Goal: Task Accomplishment & Management: Manage account settings

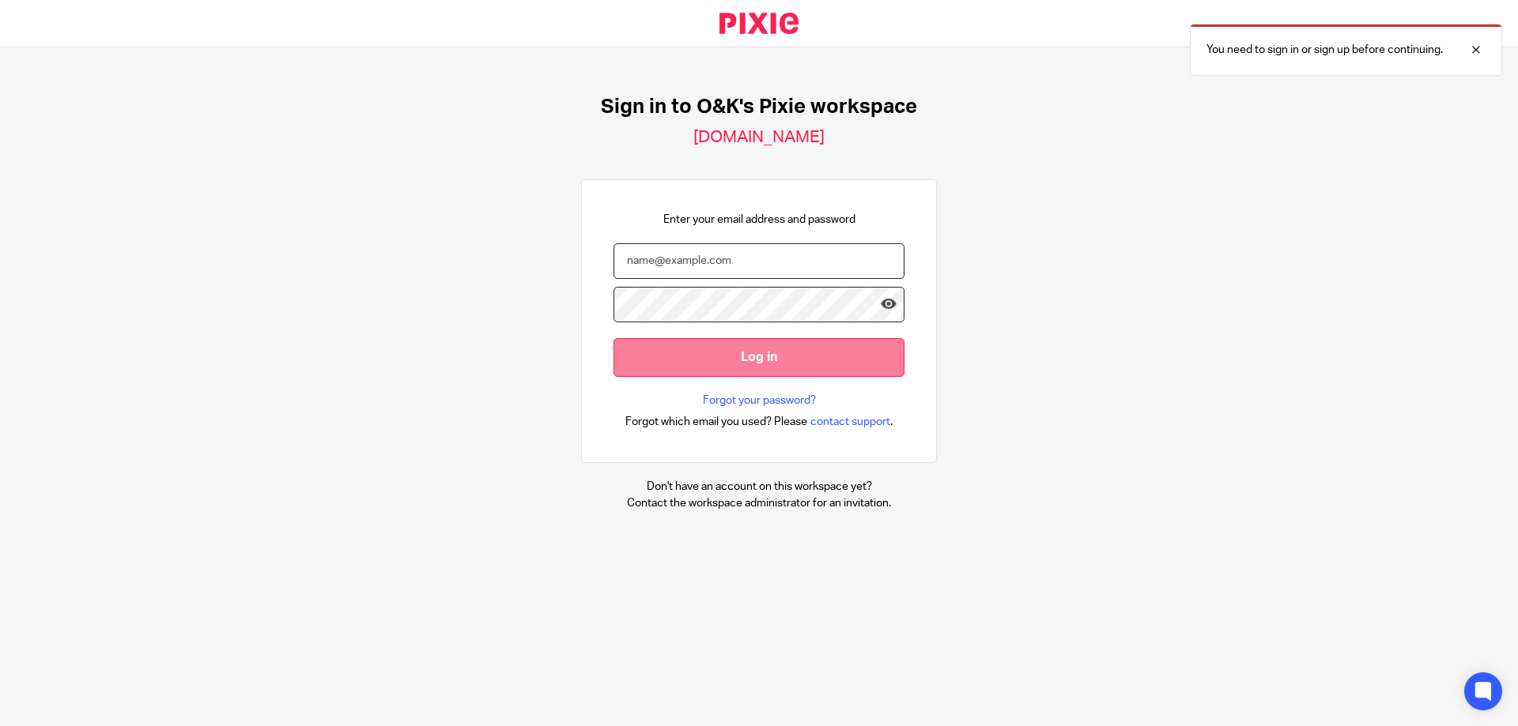
type input "nawez@oandk.co.uk"
click at [687, 353] on input "Log in" at bounding box center [758, 357] width 291 height 39
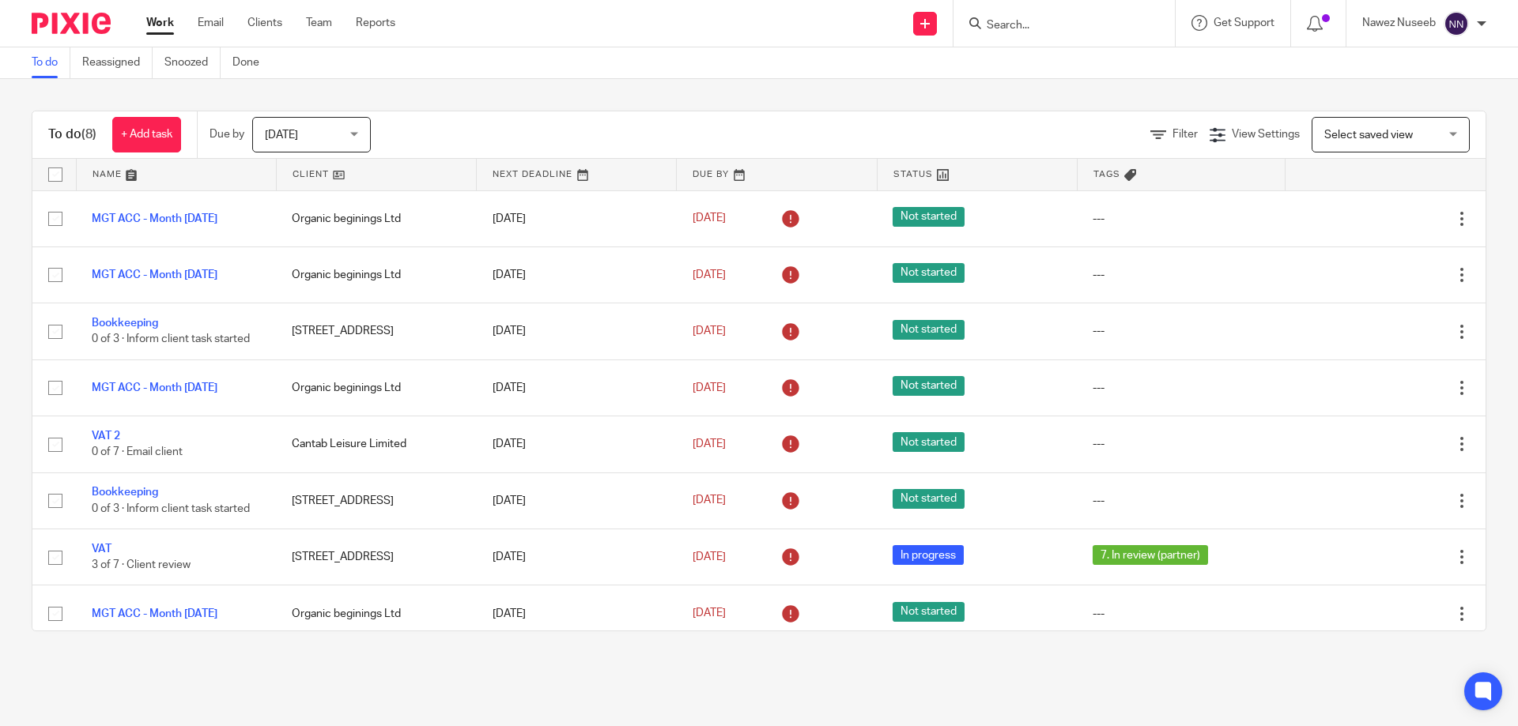
click at [291, 138] on span "Today" at bounding box center [281, 135] width 33 height 11
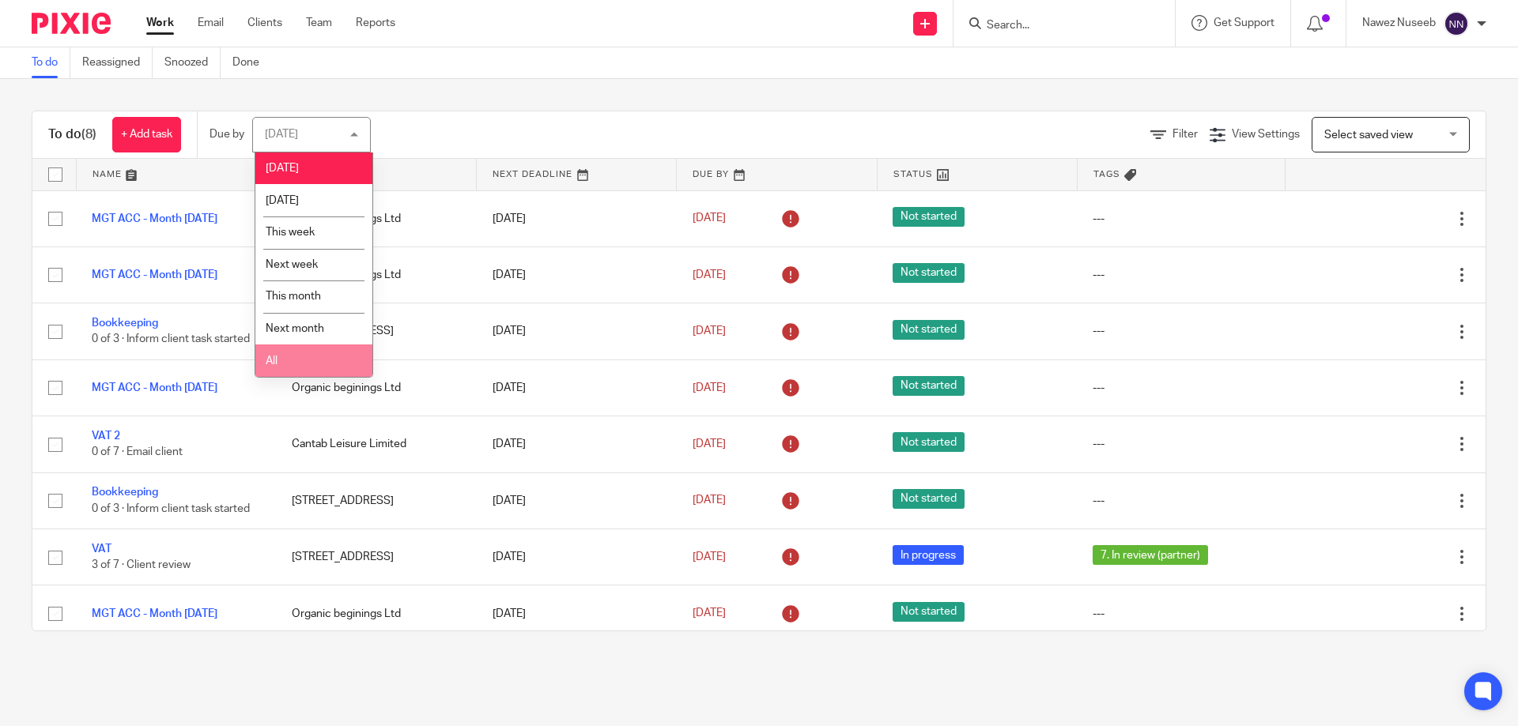
click at [292, 363] on li "All" at bounding box center [313, 361] width 117 height 32
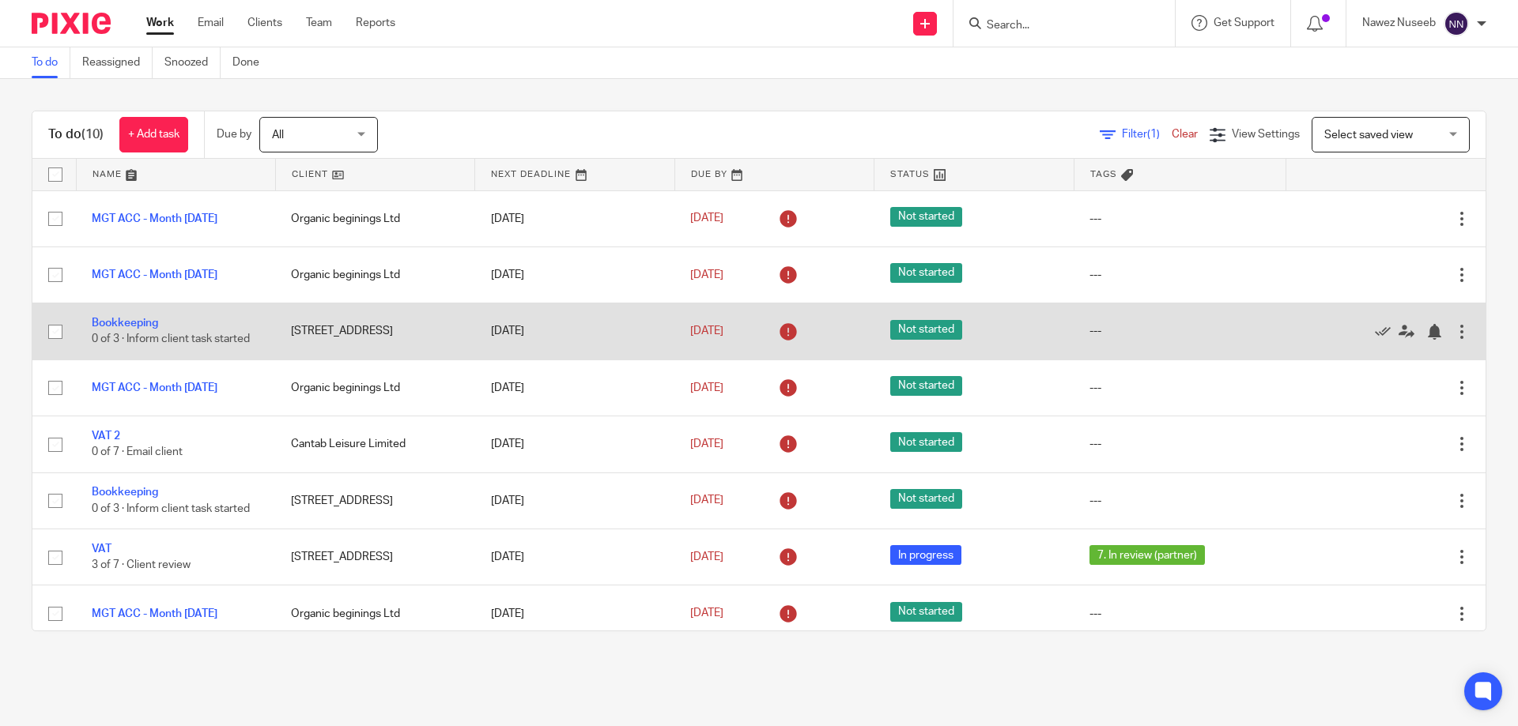
click at [55, 334] on input "checkbox" at bounding box center [55, 332] width 30 height 30
checkbox input "true"
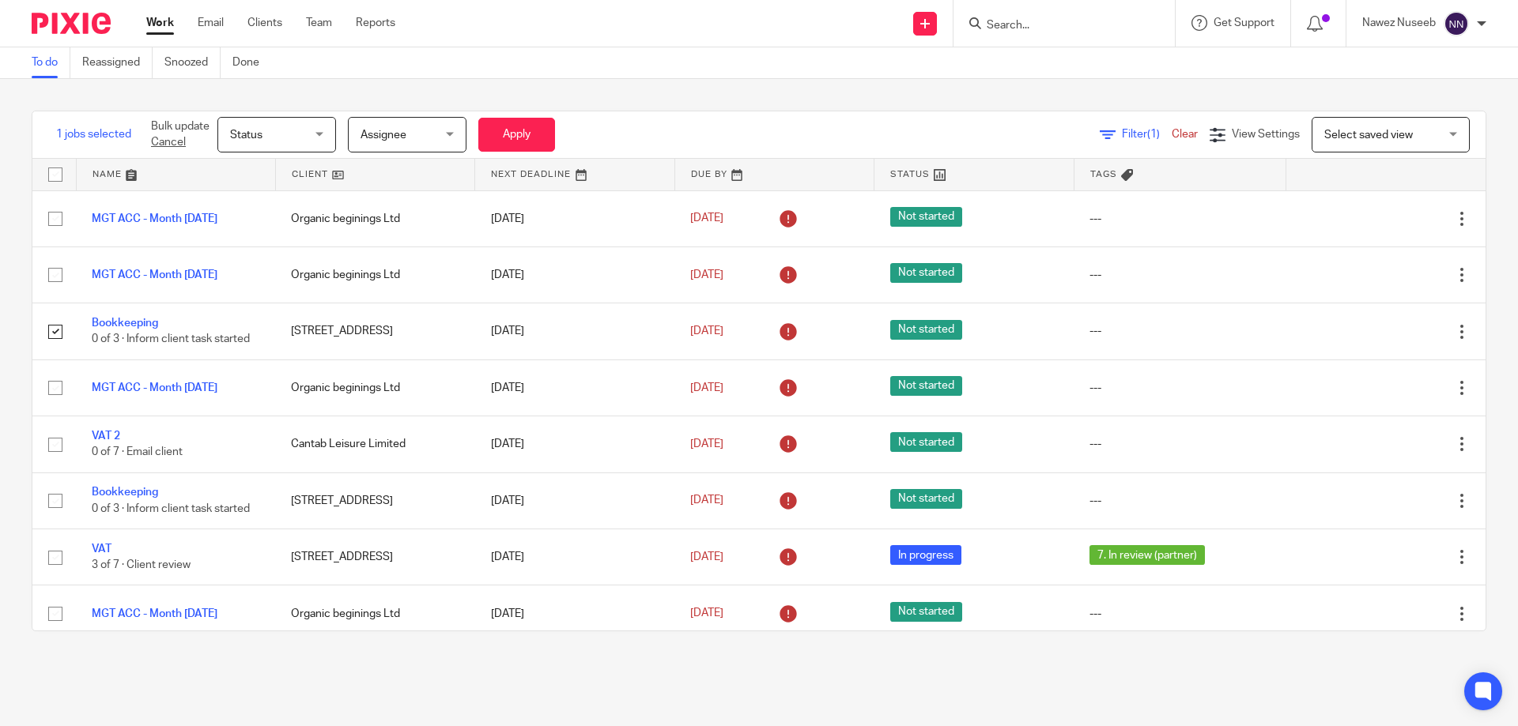
click at [325, 141] on div "Status Status" at bounding box center [276, 135] width 119 height 36
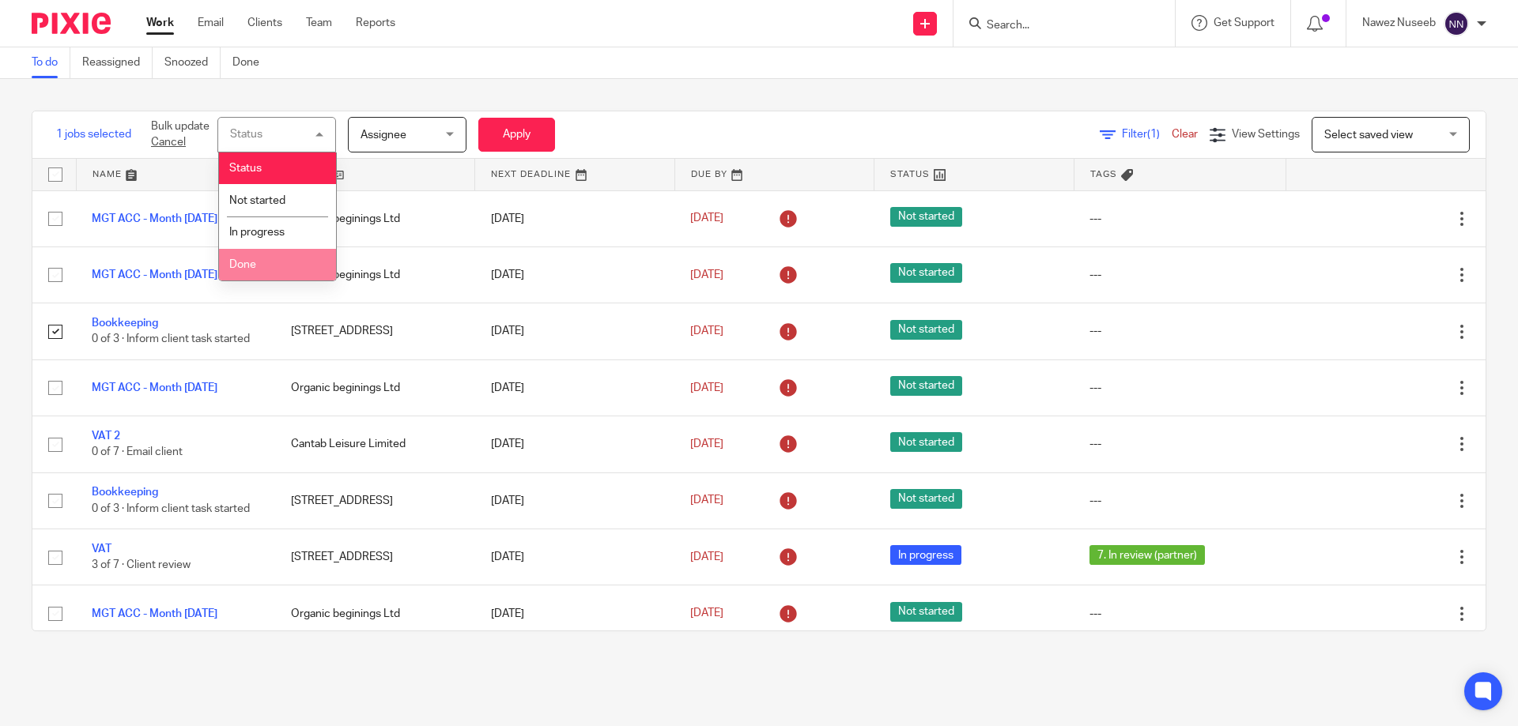
click at [262, 262] on li "Done" at bounding box center [277, 265] width 117 height 32
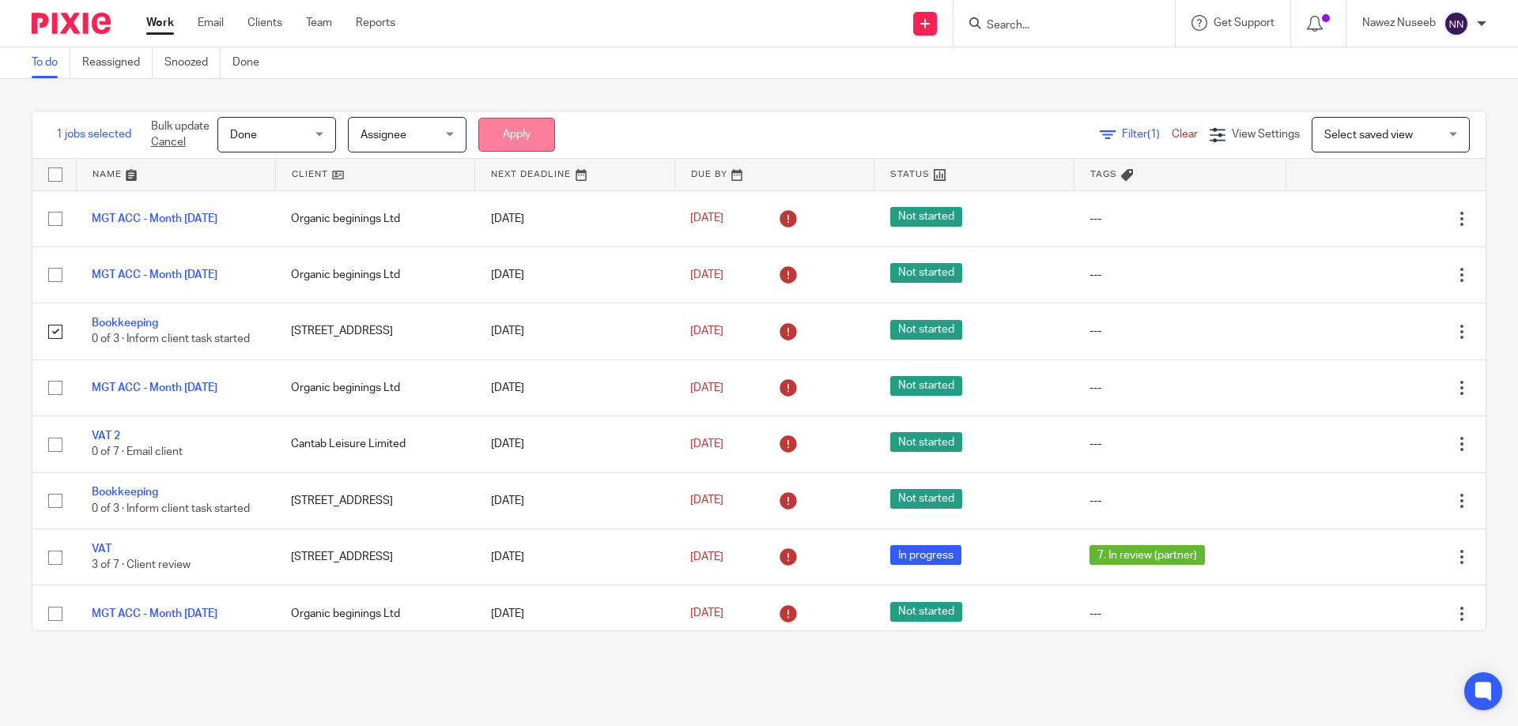
click at [530, 131] on button "Apply" at bounding box center [516, 135] width 77 height 34
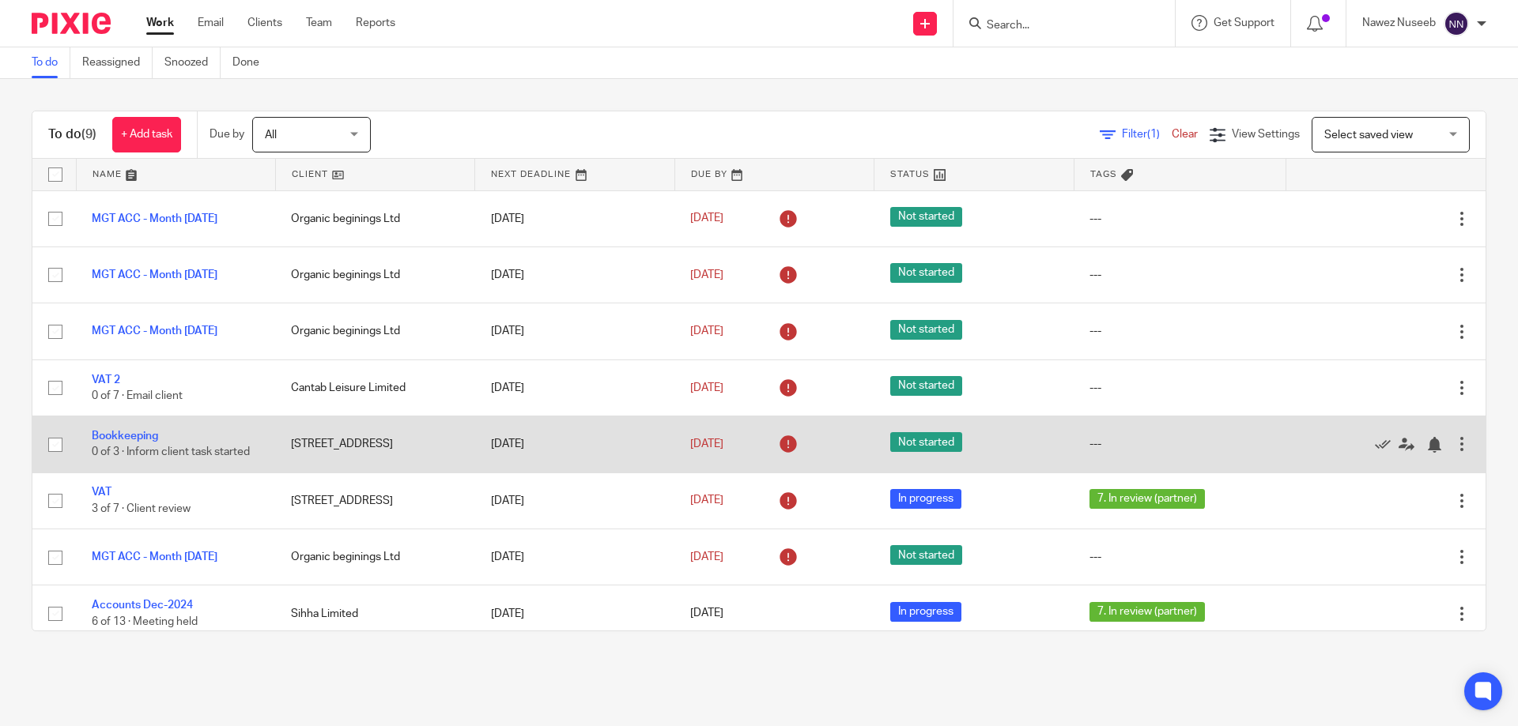
click at [59, 455] on input "checkbox" at bounding box center [55, 445] width 30 height 30
checkbox input "true"
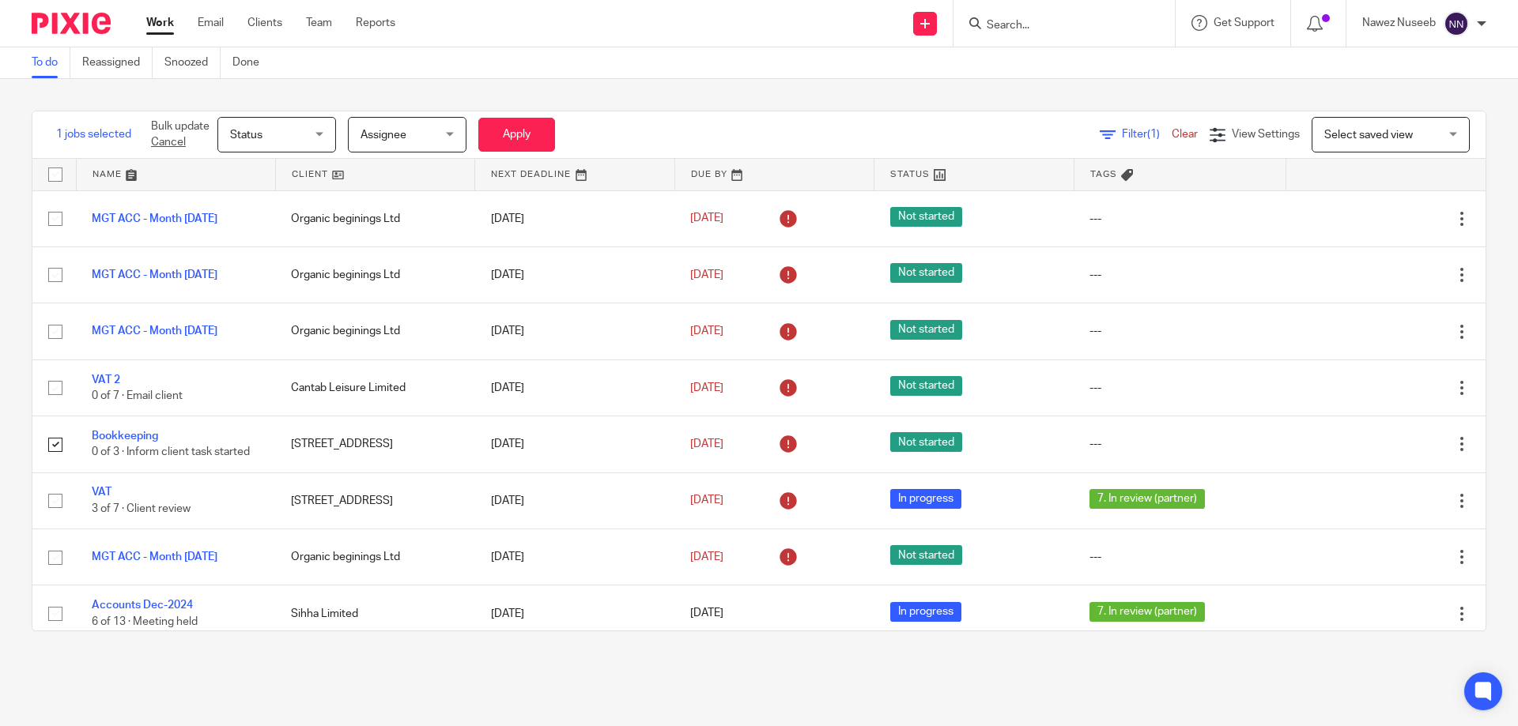
click at [307, 132] on span "Status" at bounding box center [272, 134] width 84 height 33
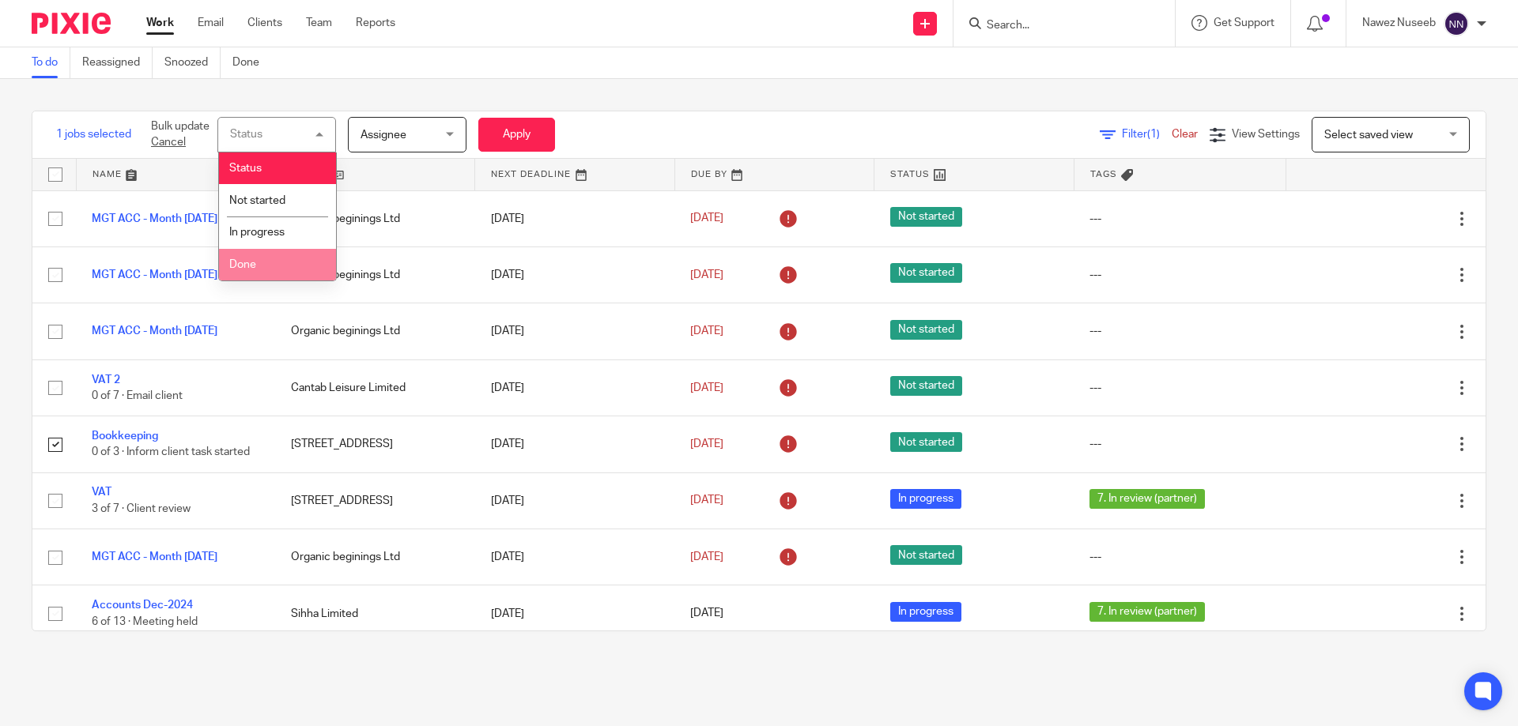
click at [260, 258] on li "Done" at bounding box center [277, 265] width 117 height 32
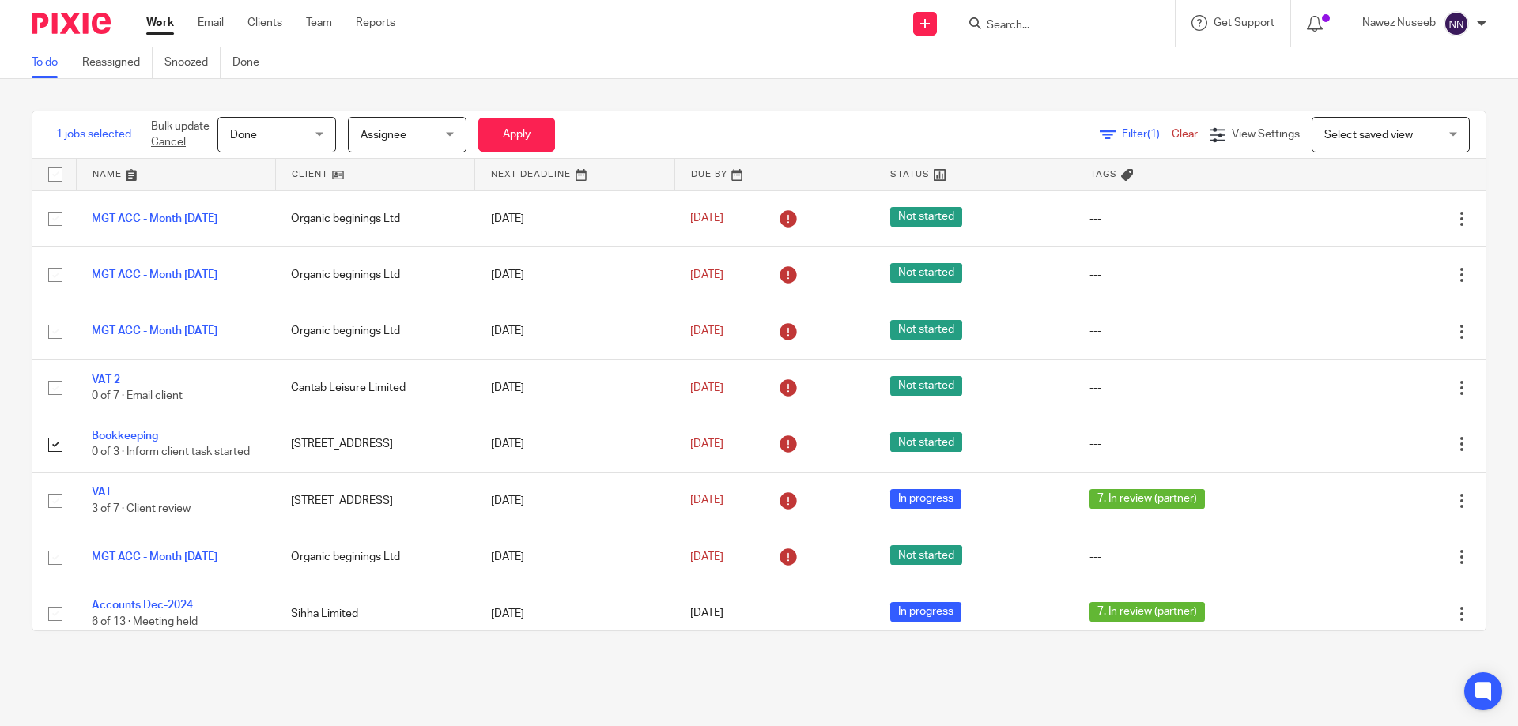
click at [511, 117] on form "Bulk update Cancel Done Done Status Not started In progress Done 3 Assignee Ass…" at bounding box center [353, 135] width 404 height 36
click at [515, 134] on button "Apply" at bounding box center [516, 135] width 77 height 34
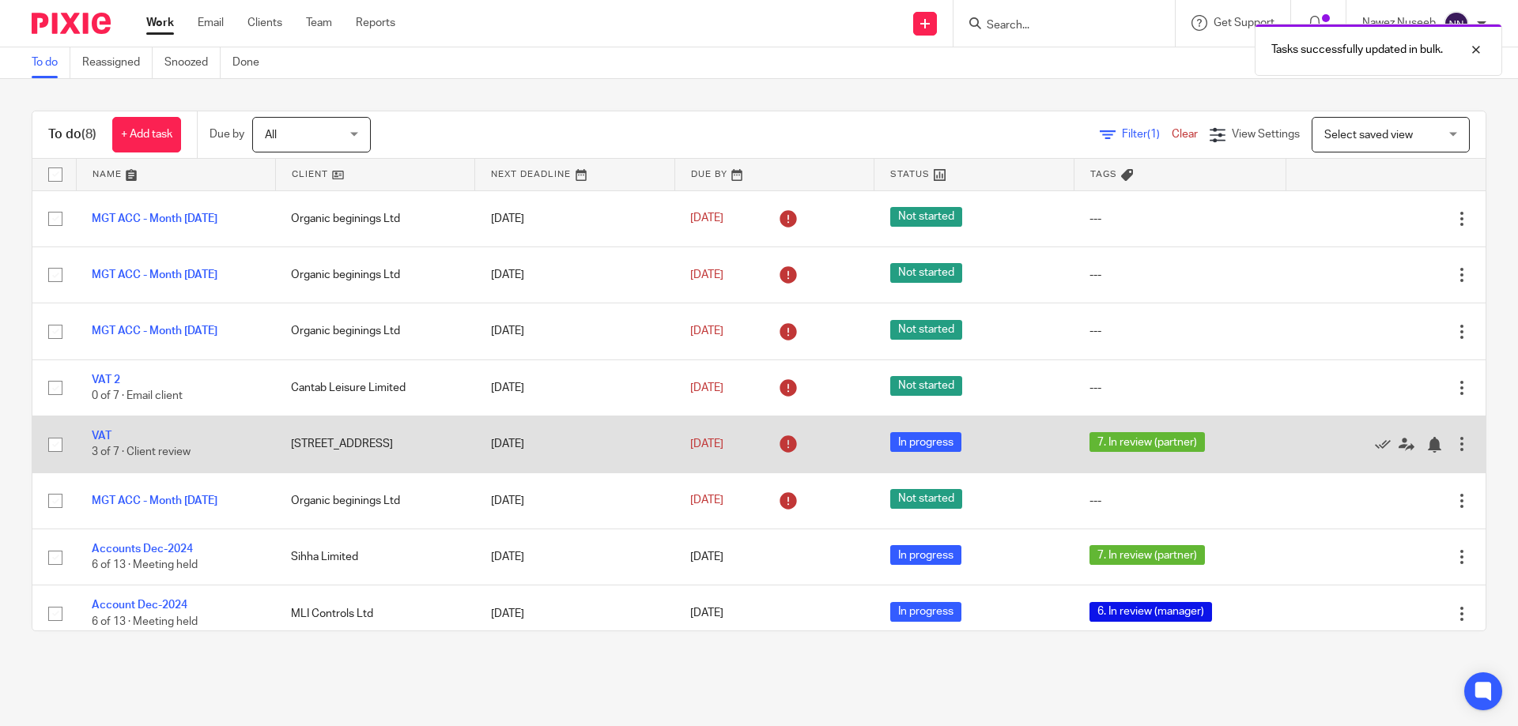
click at [50, 439] on input "checkbox" at bounding box center [55, 445] width 30 height 30
checkbox input "true"
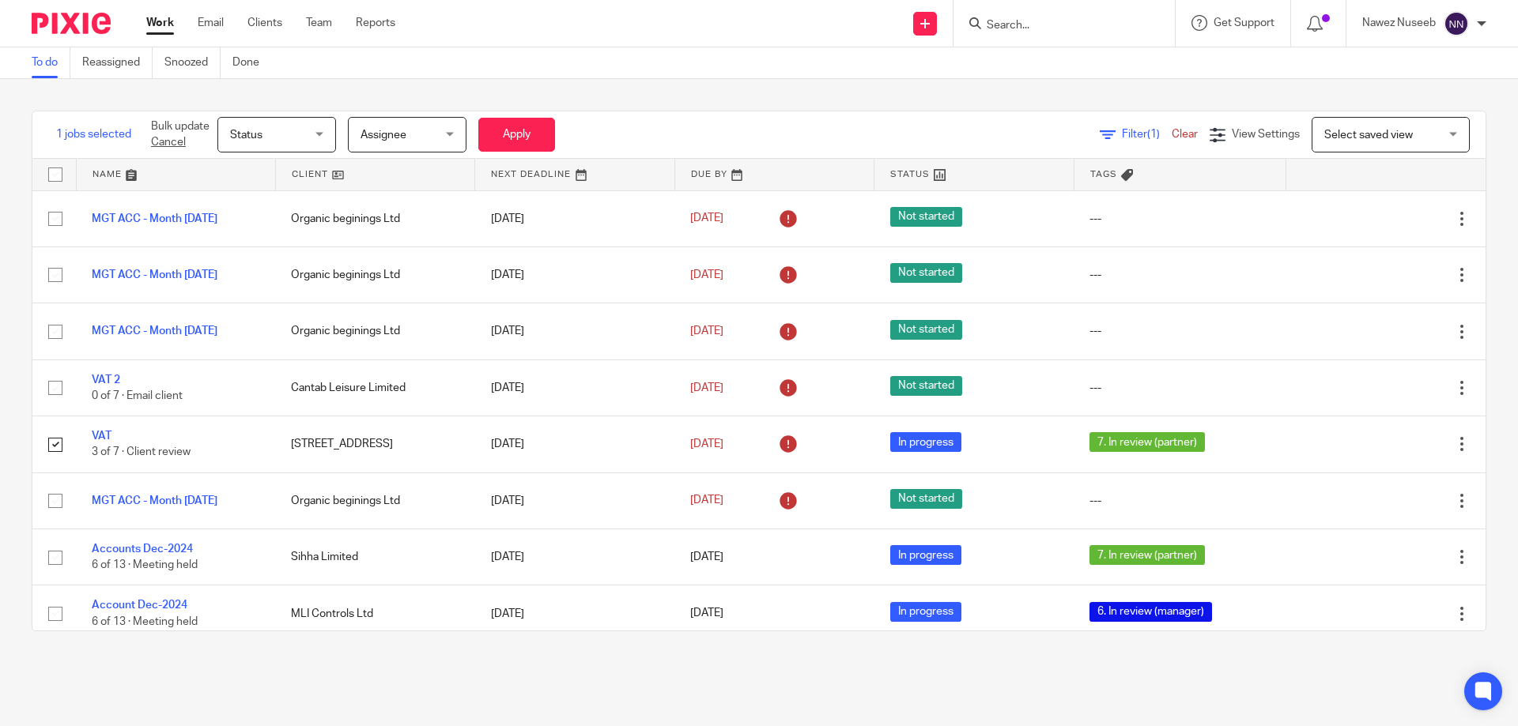
click at [447, 132] on div "Assignee [GEOGRAPHIC_DATA]" at bounding box center [407, 135] width 119 height 36
click at [329, 123] on div "Status Status" at bounding box center [276, 135] width 119 height 36
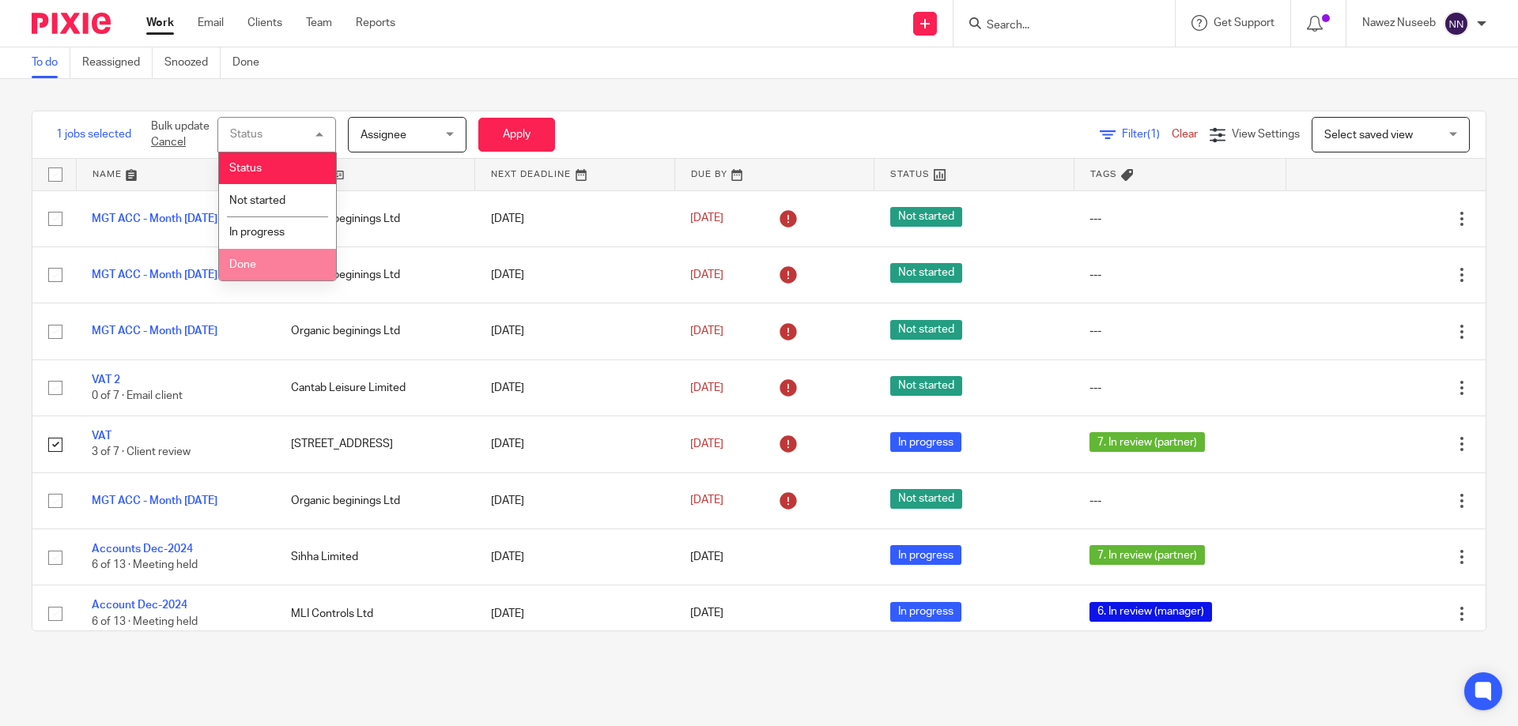
click at [278, 262] on li "Done" at bounding box center [277, 265] width 117 height 32
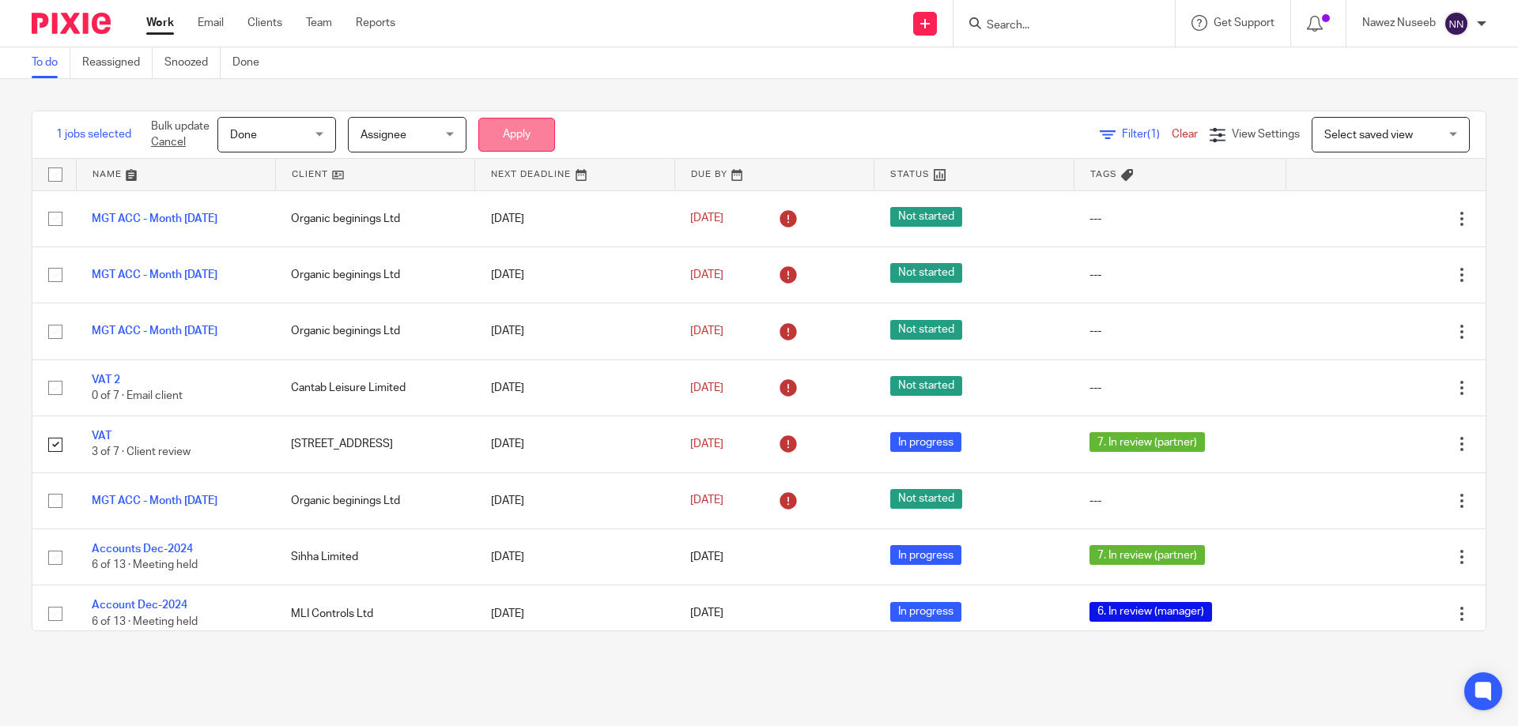
click at [536, 132] on button "Apply" at bounding box center [516, 135] width 77 height 34
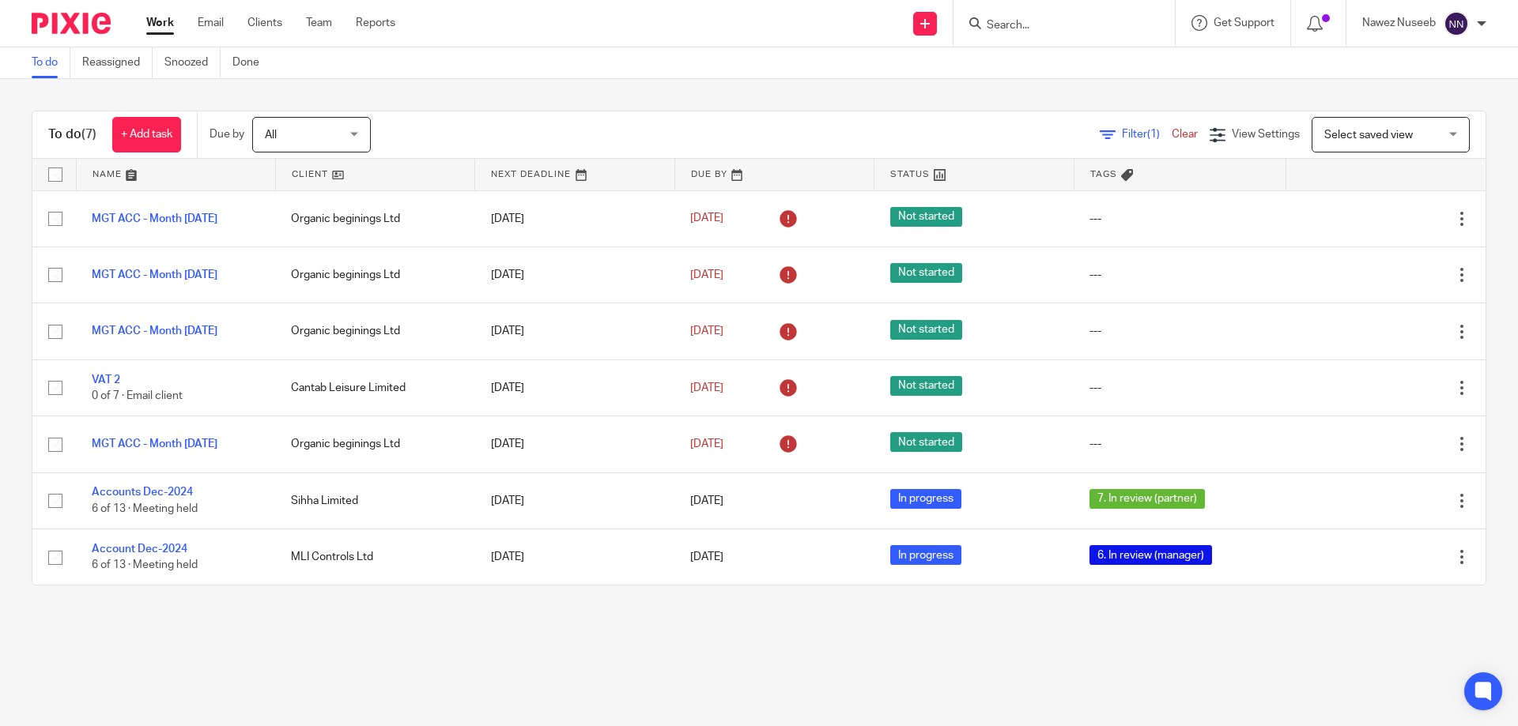
click at [1007, 22] on input "Search" at bounding box center [1056, 26] width 142 height 14
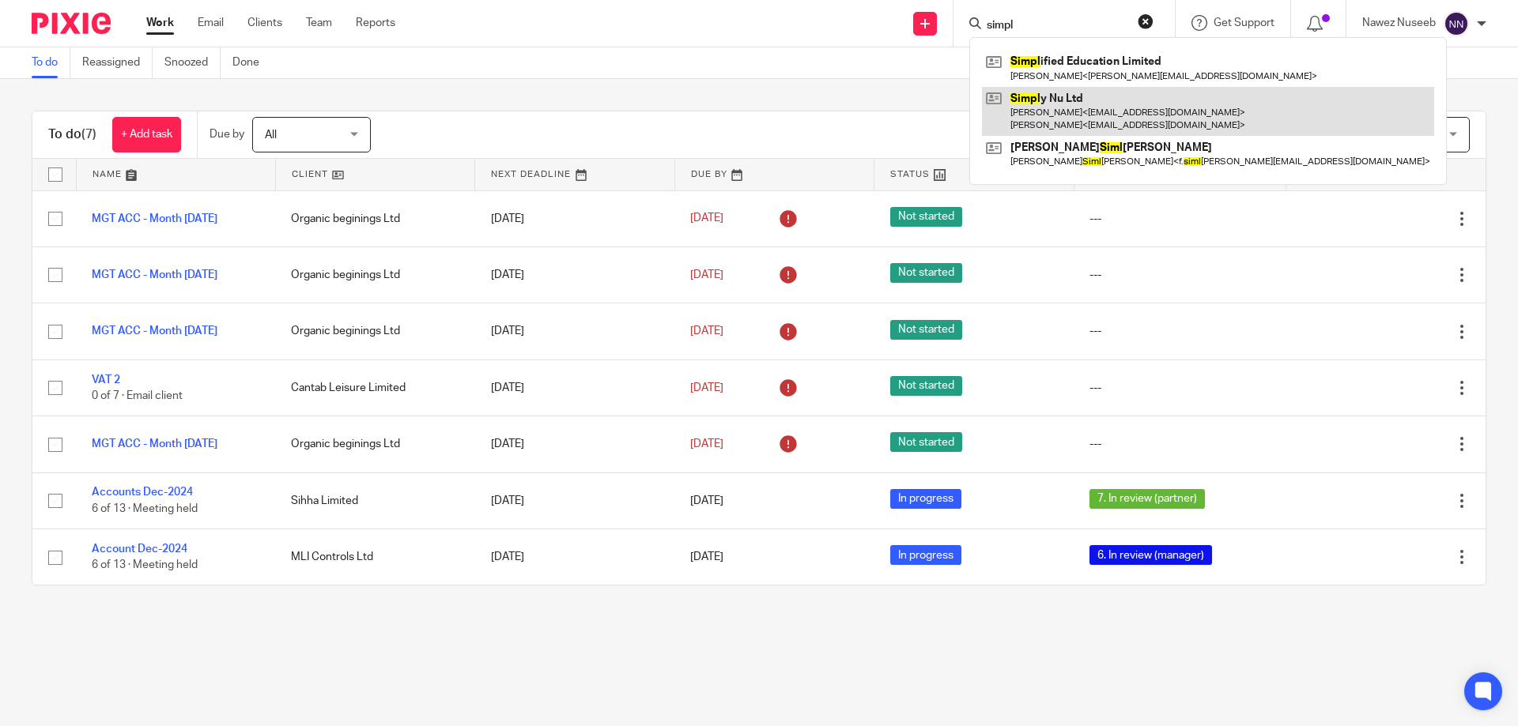
type input "simpl"
click at [1054, 110] on link at bounding box center [1208, 111] width 452 height 49
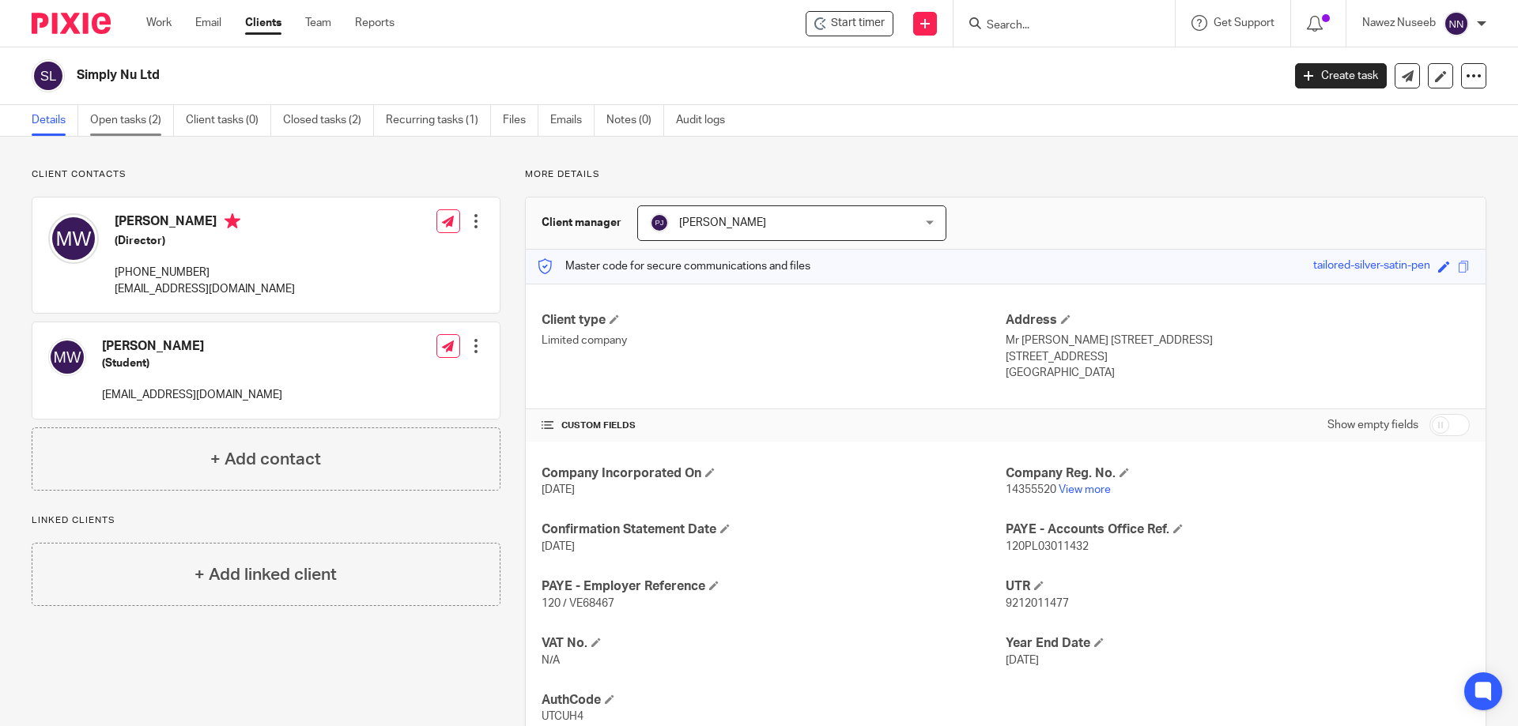
click at [135, 123] on link "Open tasks (2)" at bounding box center [132, 120] width 84 height 31
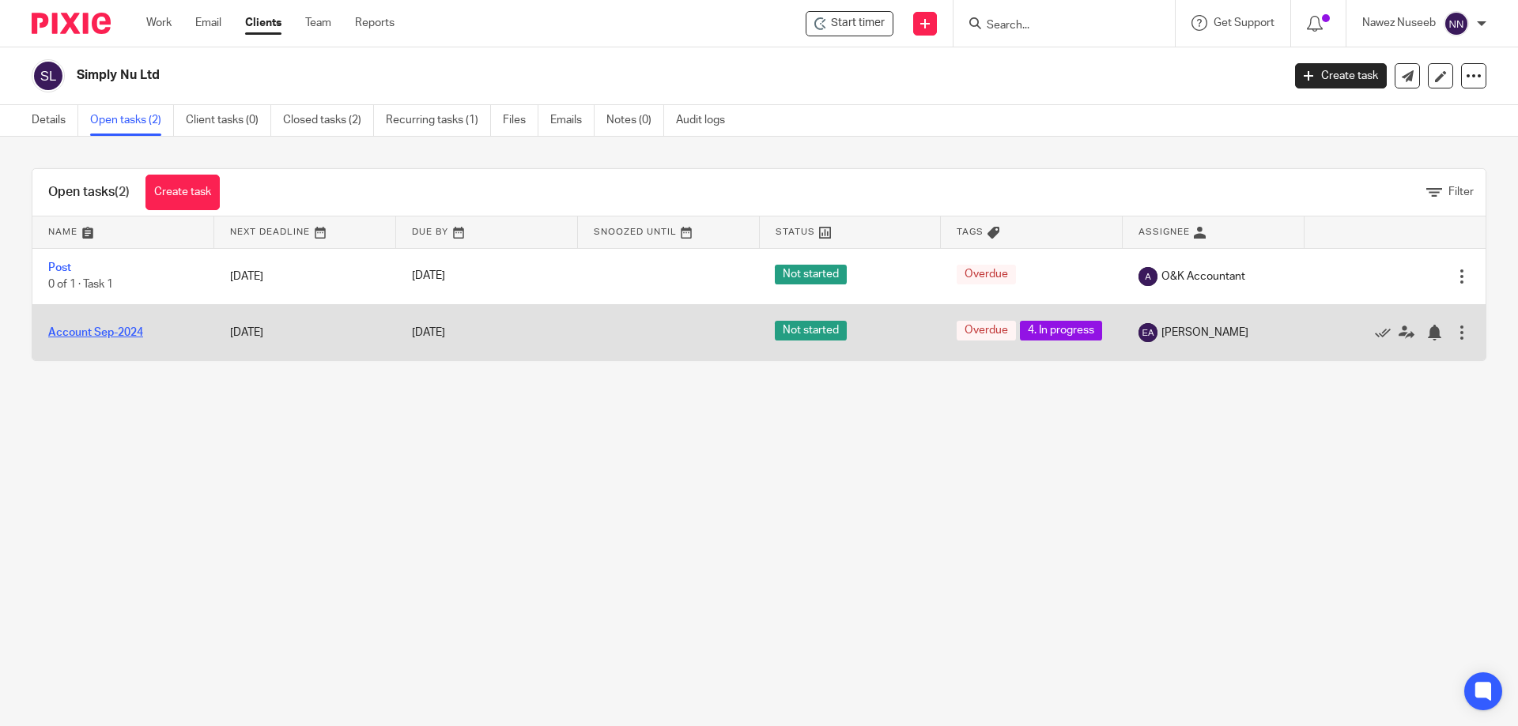
click at [109, 334] on link "Account Sep-2024" at bounding box center [95, 332] width 95 height 11
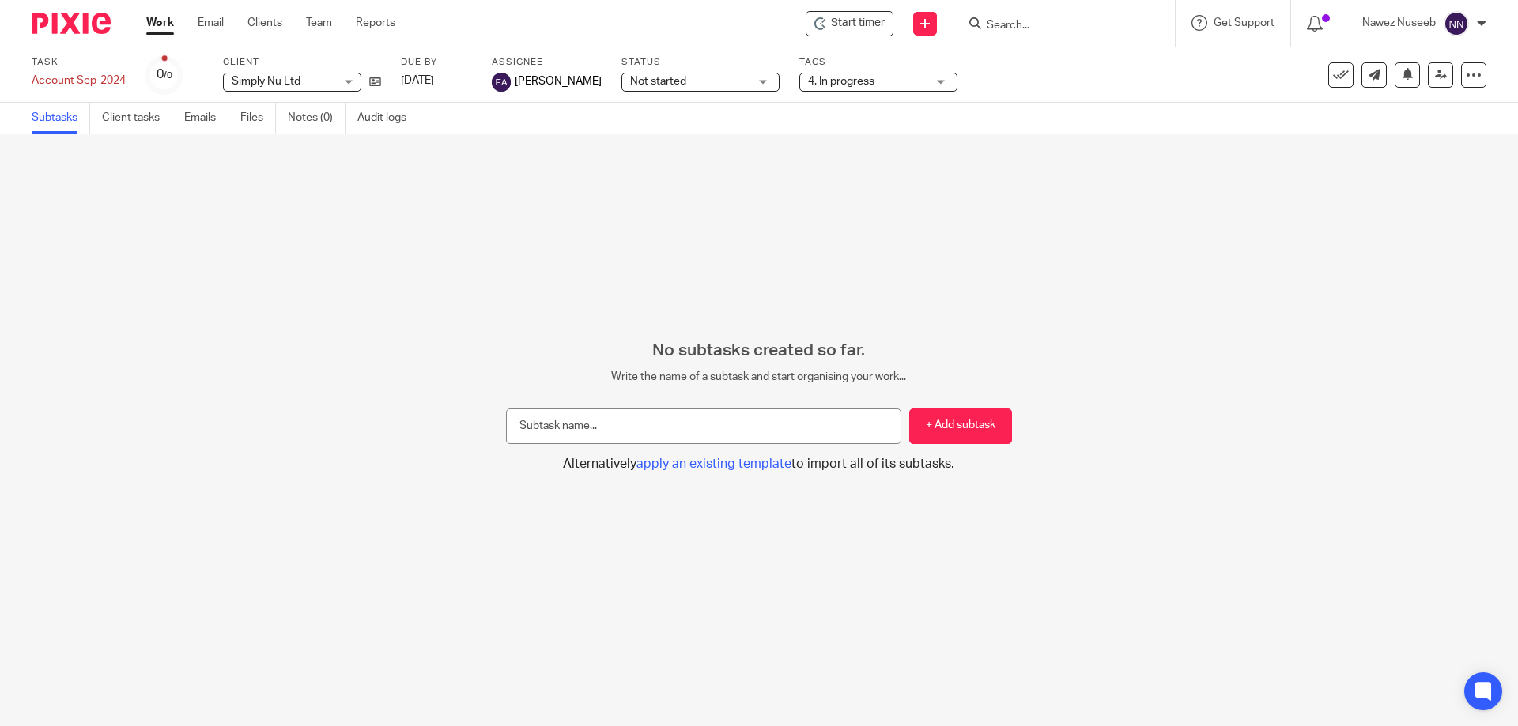
click at [662, 78] on span "Not started" at bounding box center [658, 81] width 56 height 11
click at [526, 79] on span "Emon Ahmed" at bounding box center [558, 82] width 87 height 16
click at [1428, 76] on link at bounding box center [1440, 74] width 25 height 25
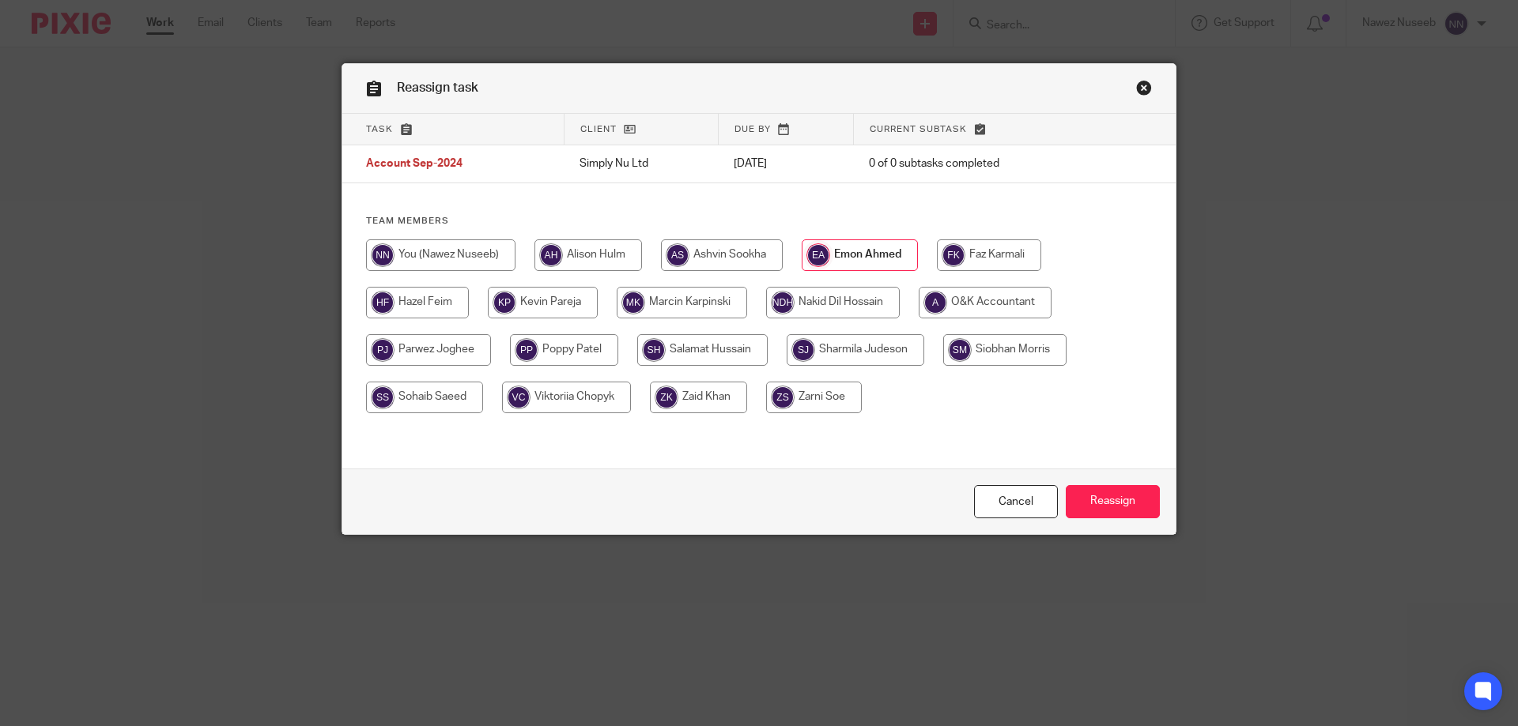
click at [1136, 87] on link "Close this dialog window" at bounding box center [1144, 90] width 16 height 21
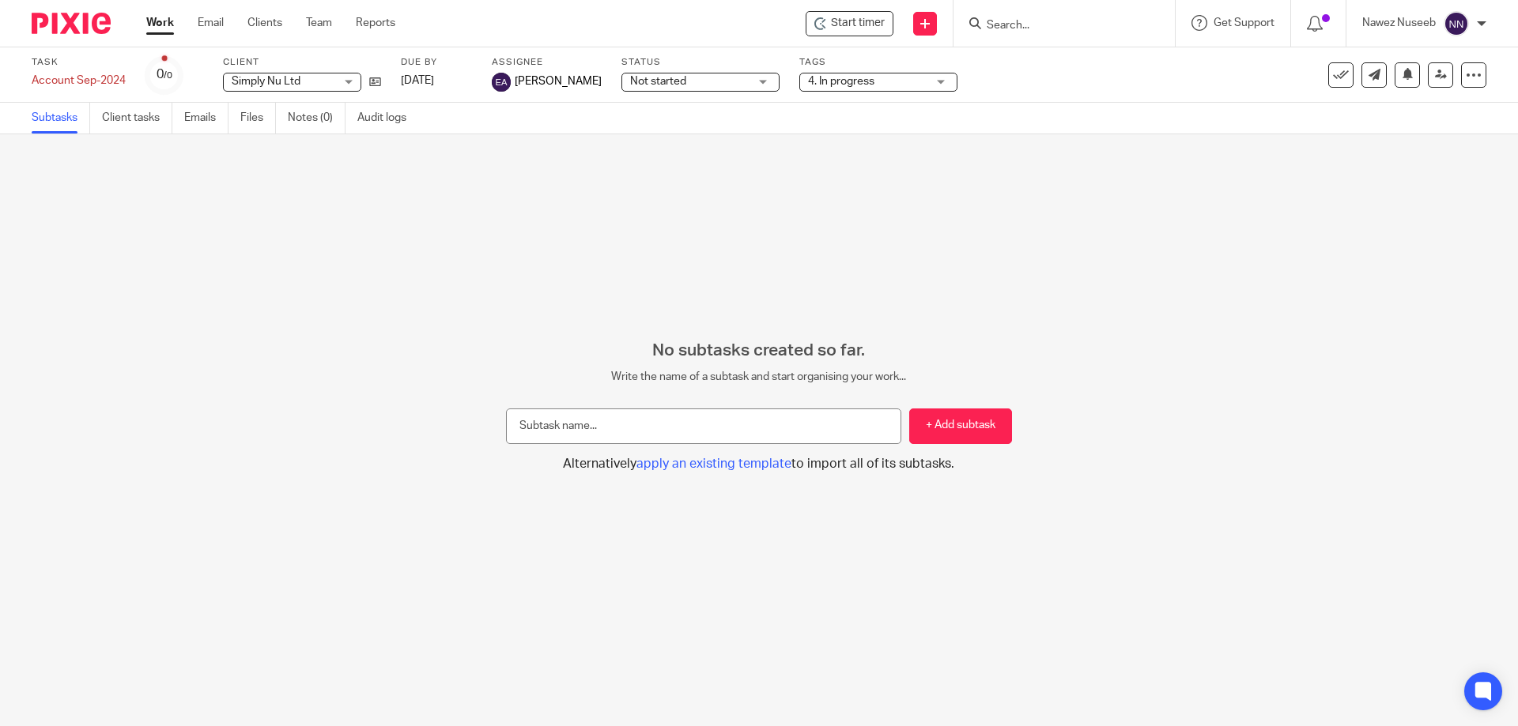
click at [690, 81] on span "Not started" at bounding box center [689, 82] width 119 height 17
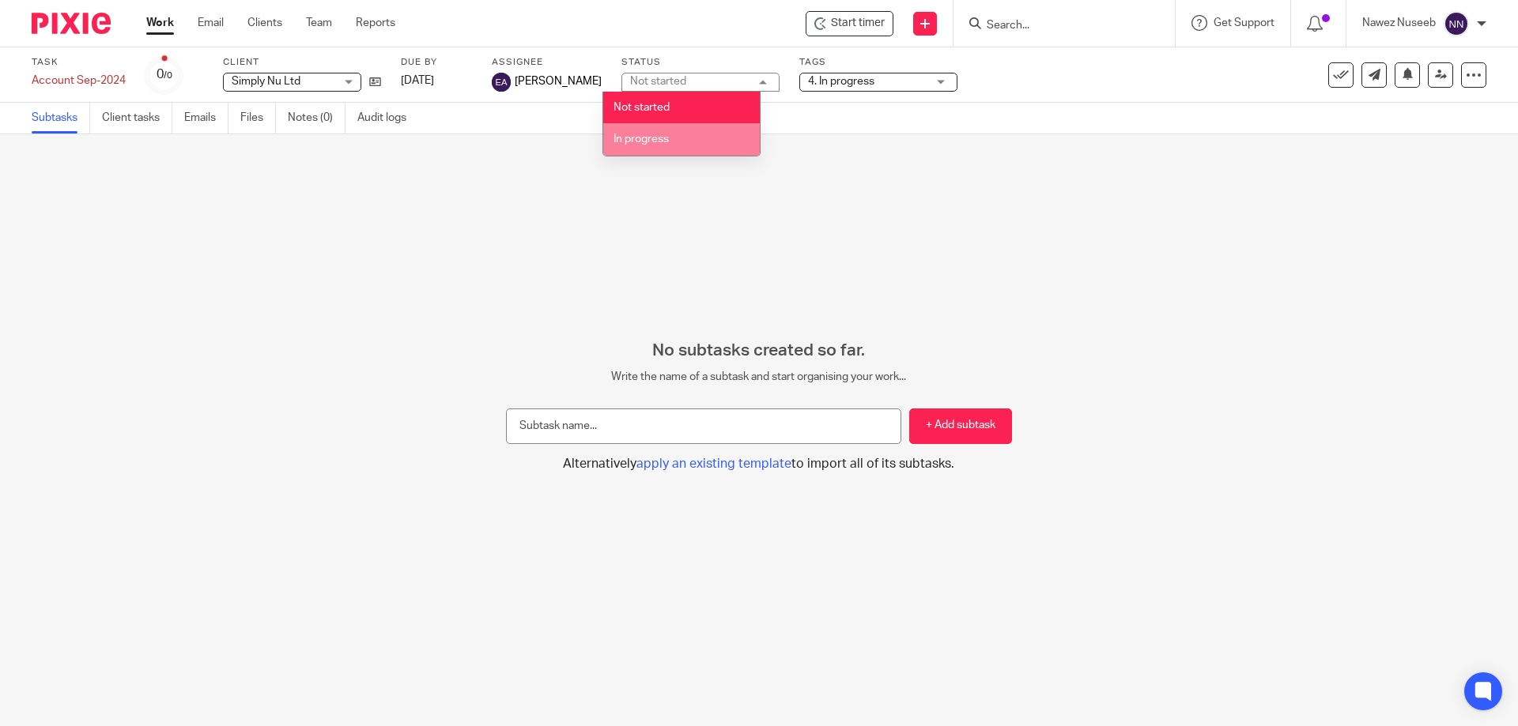
click at [674, 138] on li "In progress" at bounding box center [681, 139] width 157 height 32
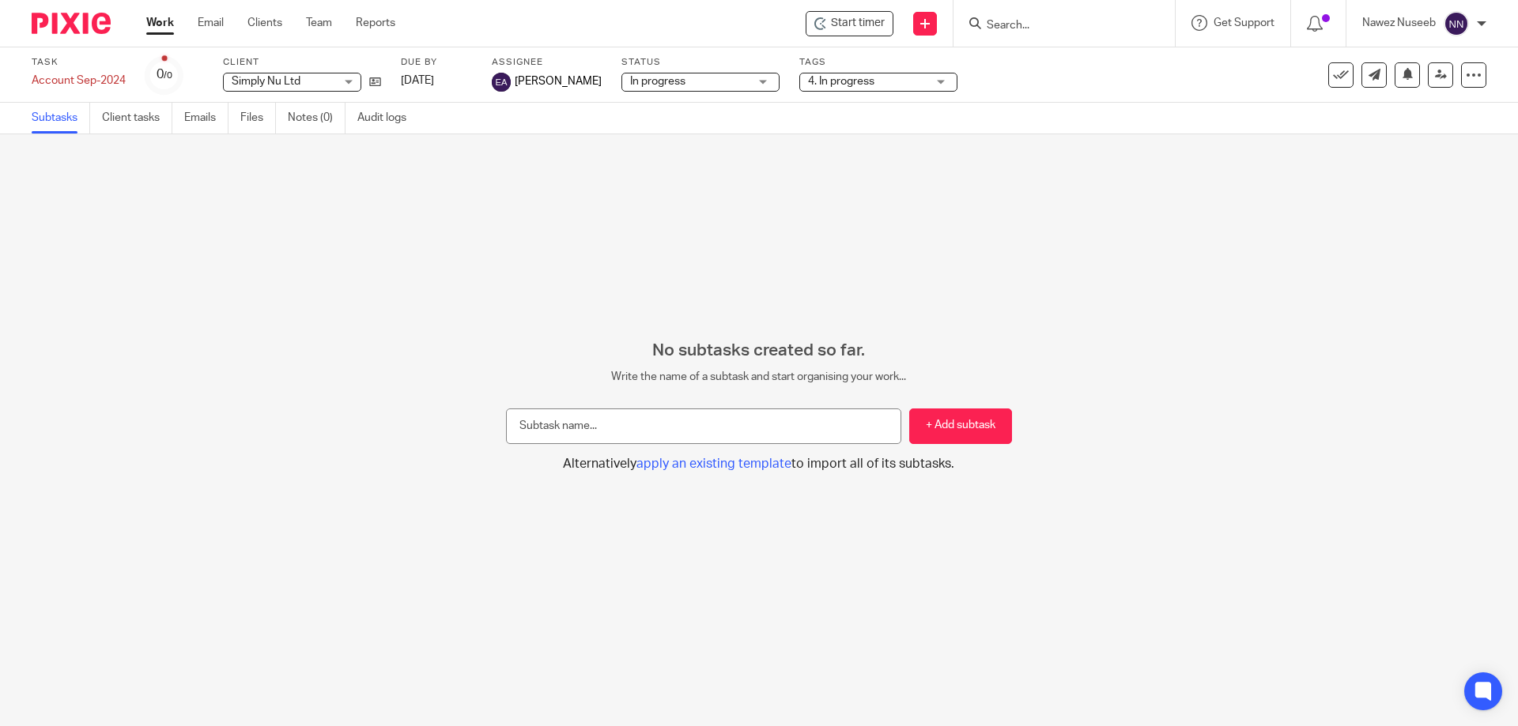
click at [832, 79] on span "4. In progress" at bounding box center [841, 81] width 66 height 11
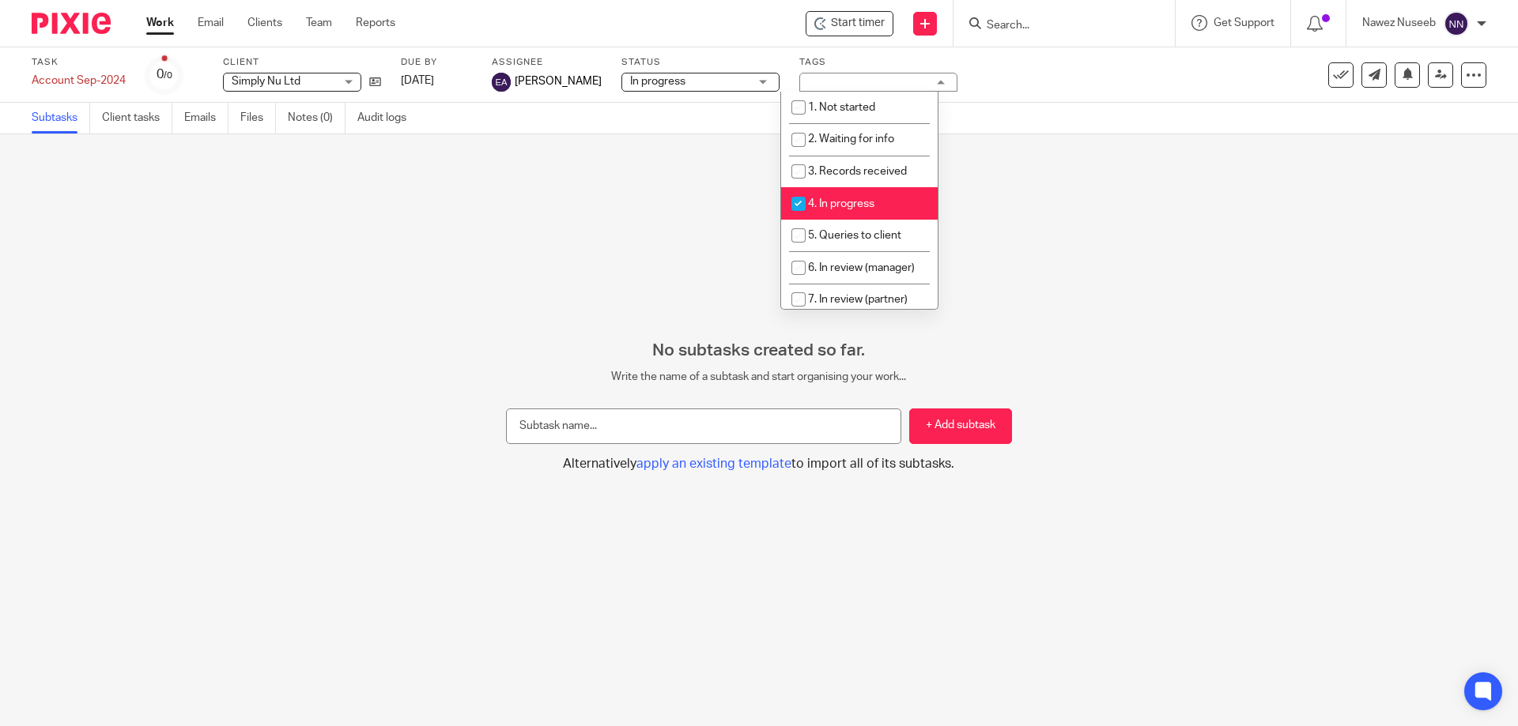
click at [823, 206] on span "4. In progress" at bounding box center [841, 203] width 66 height 11
checkbox input "false"
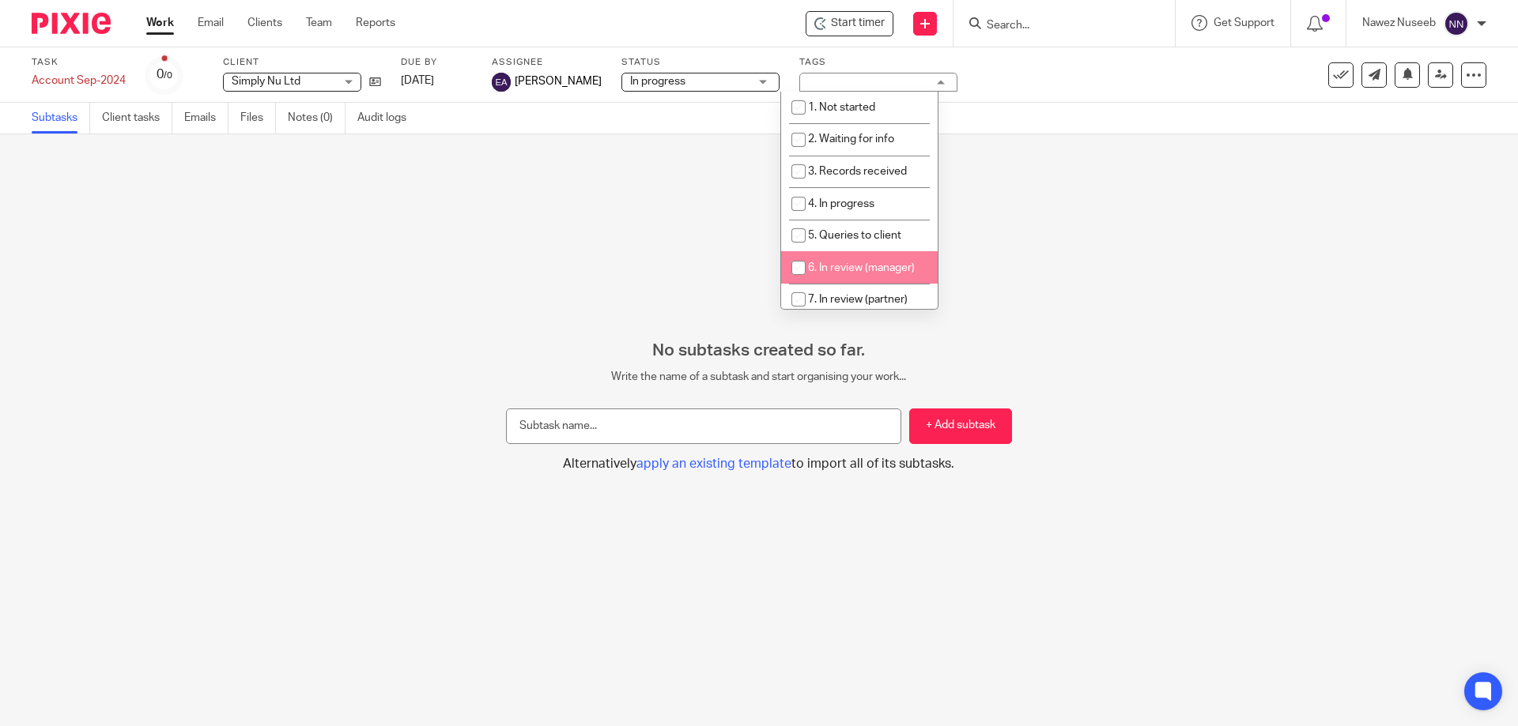
drag, startPoint x: 798, startPoint y: 300, endPoint x: 800, endPoint y: 274, distance: 25.4
click at [800, 274] on ul "1. Not started 2. Waiting for info 3. Records received 4. In progress 5. Querie…" at bounding box center [859, 201] width 157 height 218
click at [800, 271] on input "checkbox" at bounding box center [798, 268] width 30 height 30
checkbox input "true"
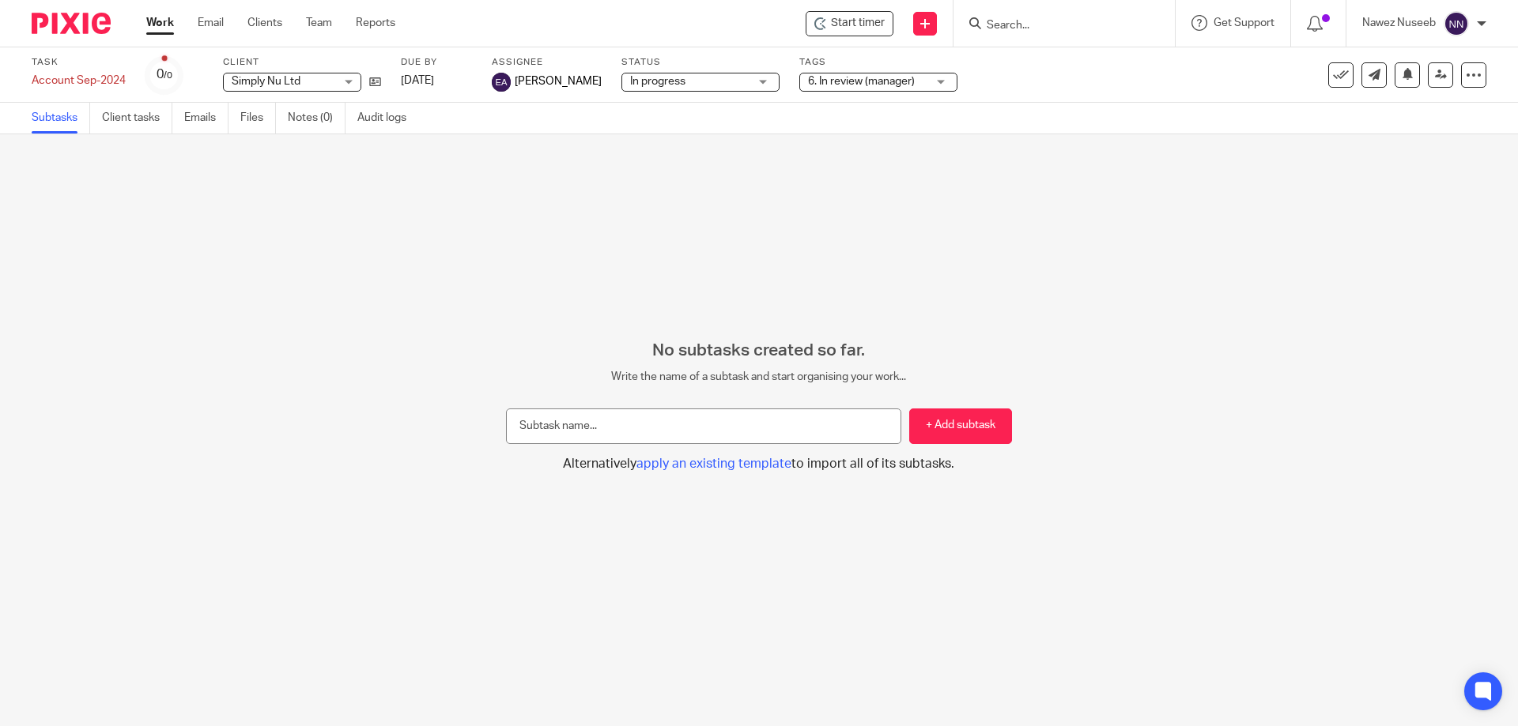
click at [1036, 242] on div "No subtasks created so far. Write the name of a subtask and start organising yo…" at bounding box center [759, 430] width 1518 height 592
click at [124, 116] on link "Client tasks" at bounding box center [137, 118] width 70 height 31
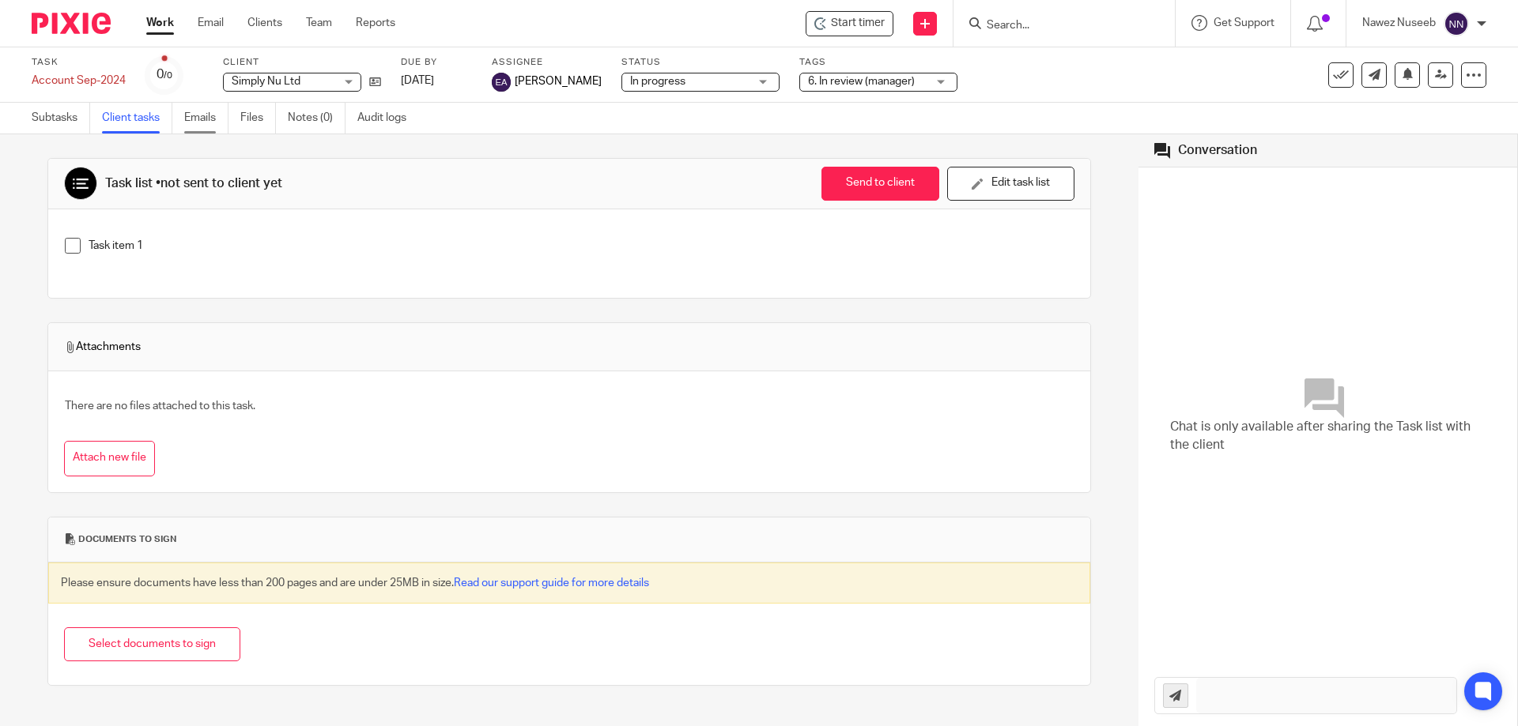
click at [214, 118] on link "Emails" at bounding box center [206, 118] width 44 height 31
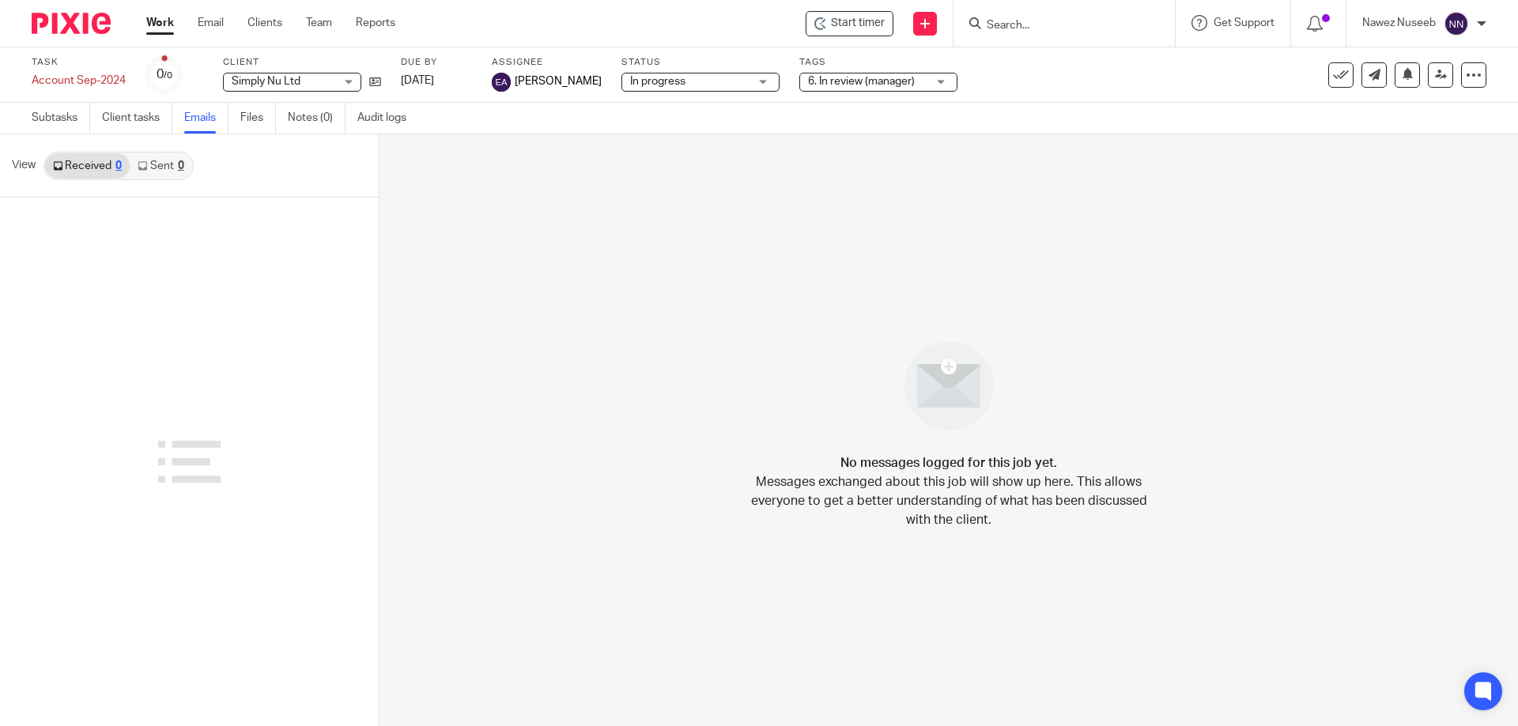
click at [246, 113] on link "Files" at bounding box center [258, 118] width 36 height 31
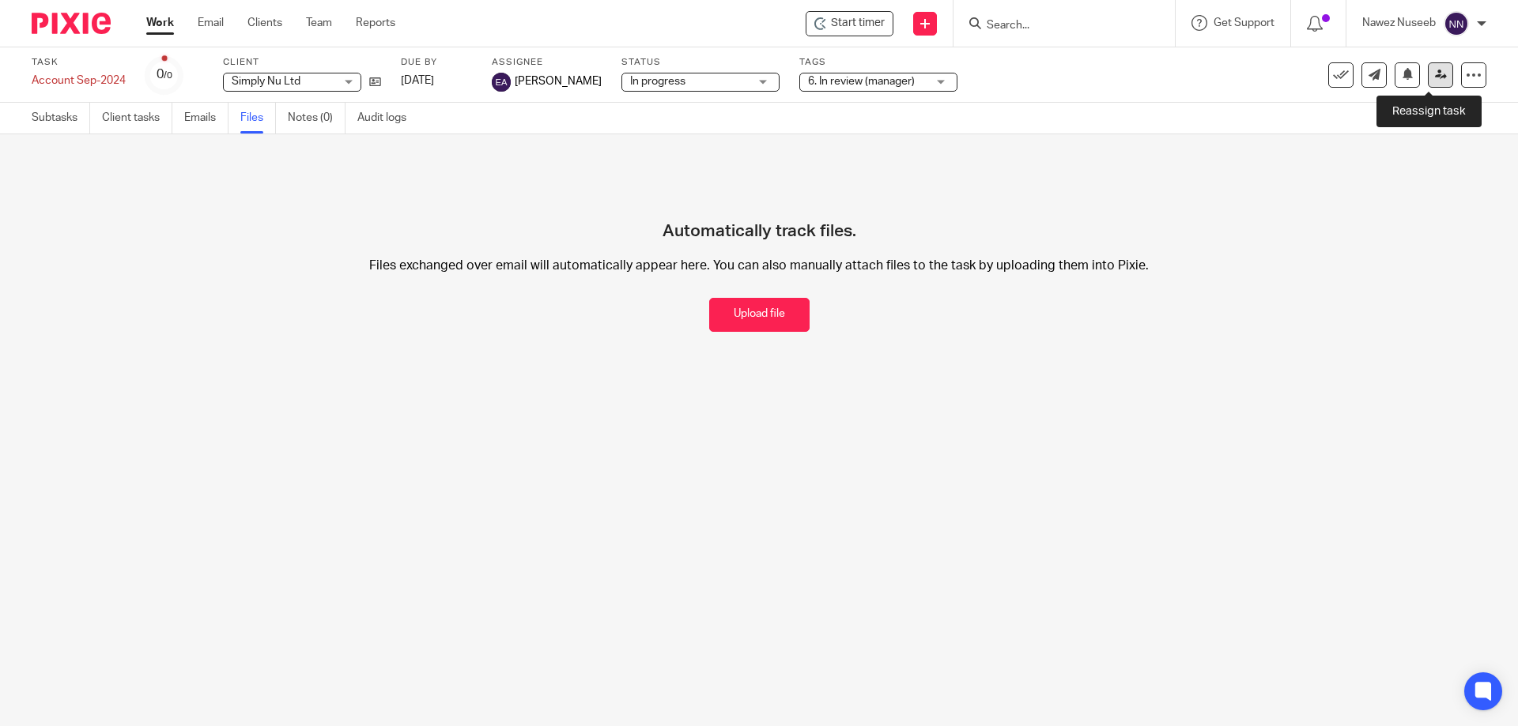
click at [1435, 70] on icon at bounding box center [1441, 75] width 12 height 12
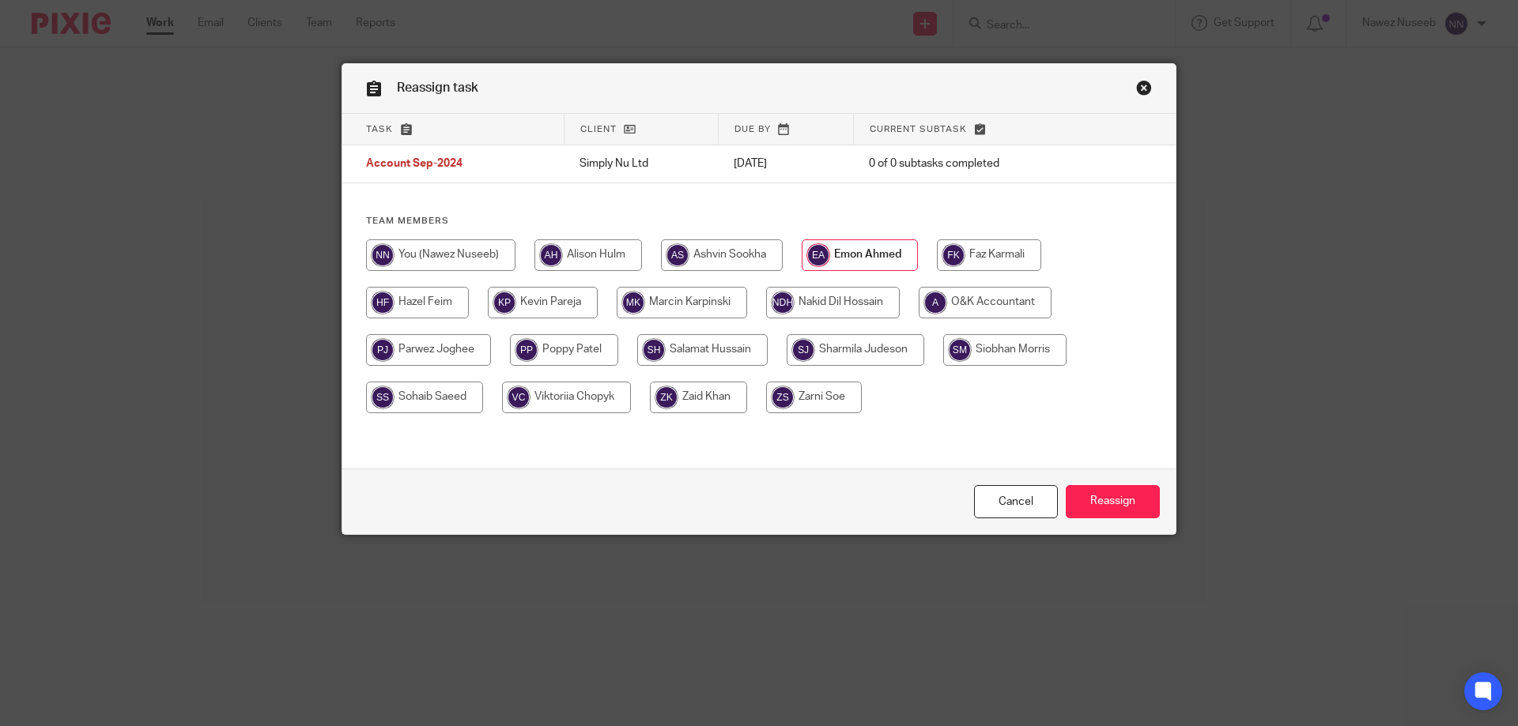
click at [441, 258] on input "radio" at bounding box center [440, 256] width 149 height 32
radio input "true"
click at [1096, 497] on input "Reassign" at bounding box center [1113, 502] width 94 height 34
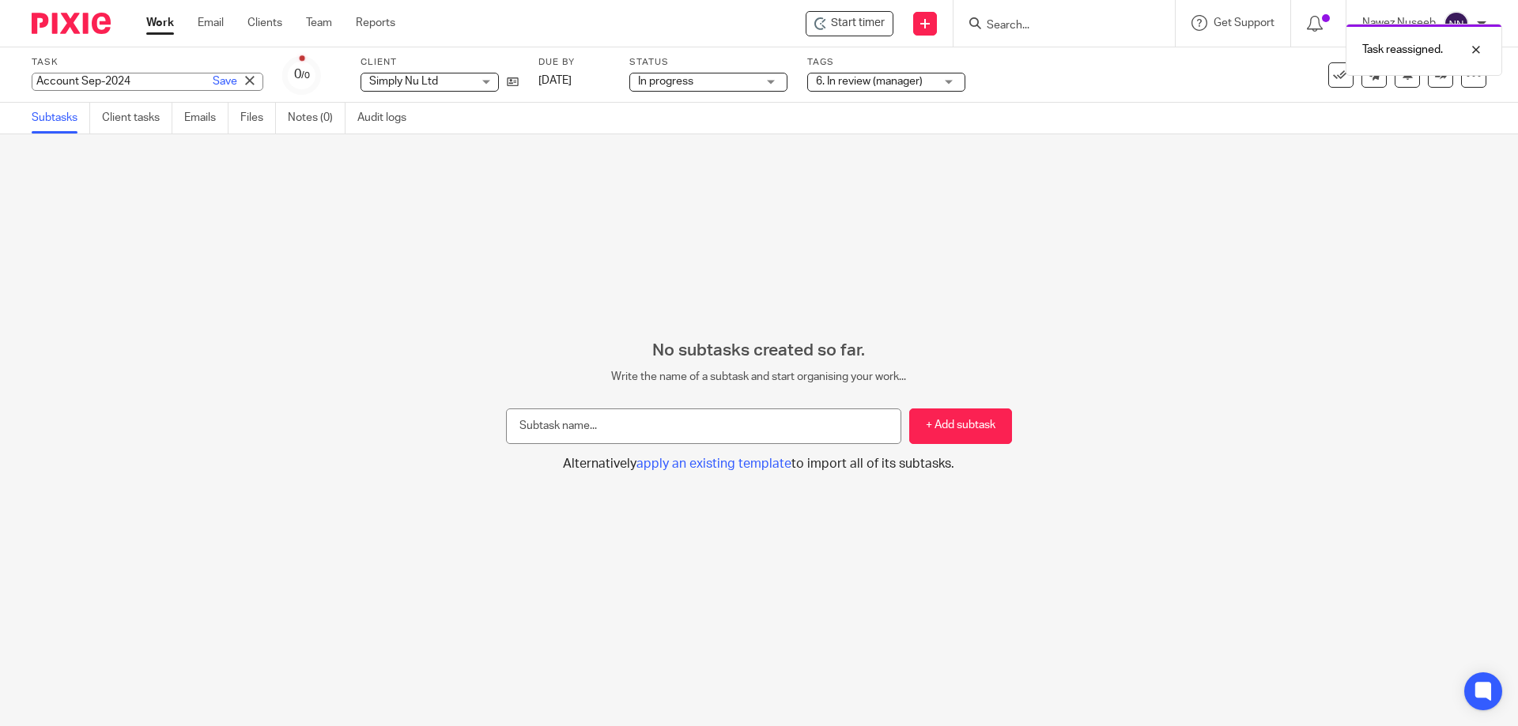
click at [98, 83] on div "Account Sep-2024 Save Account Sep-2024" at bounding box center [148, 82] width 232 height 18
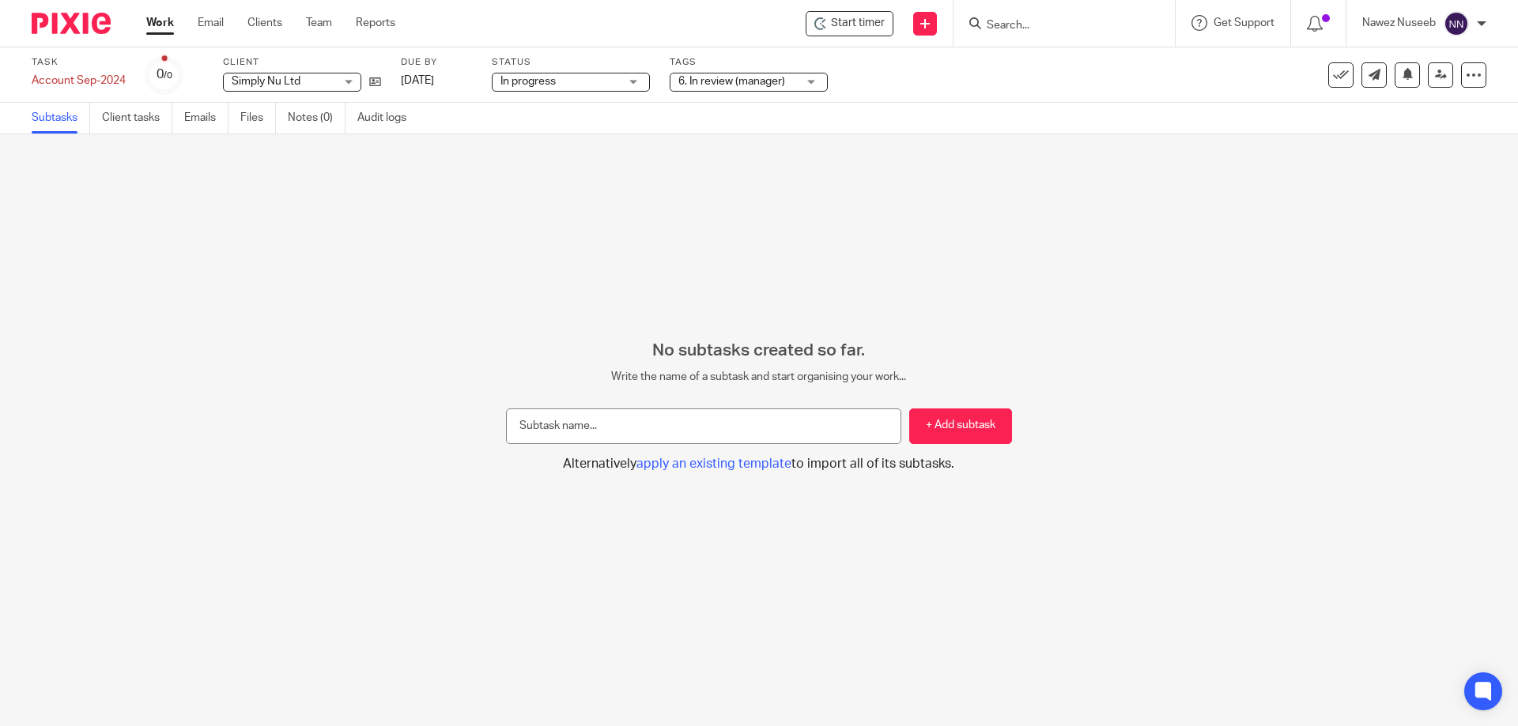
click at [116, 210] on div "No subtasks created so far. Write the name of a subtask and start organising yo…" at bounding box center [759, 430] width 1518 height 592
click at [162, 28] on link "Work" at bounding box center [160, 23] width 28 height 16
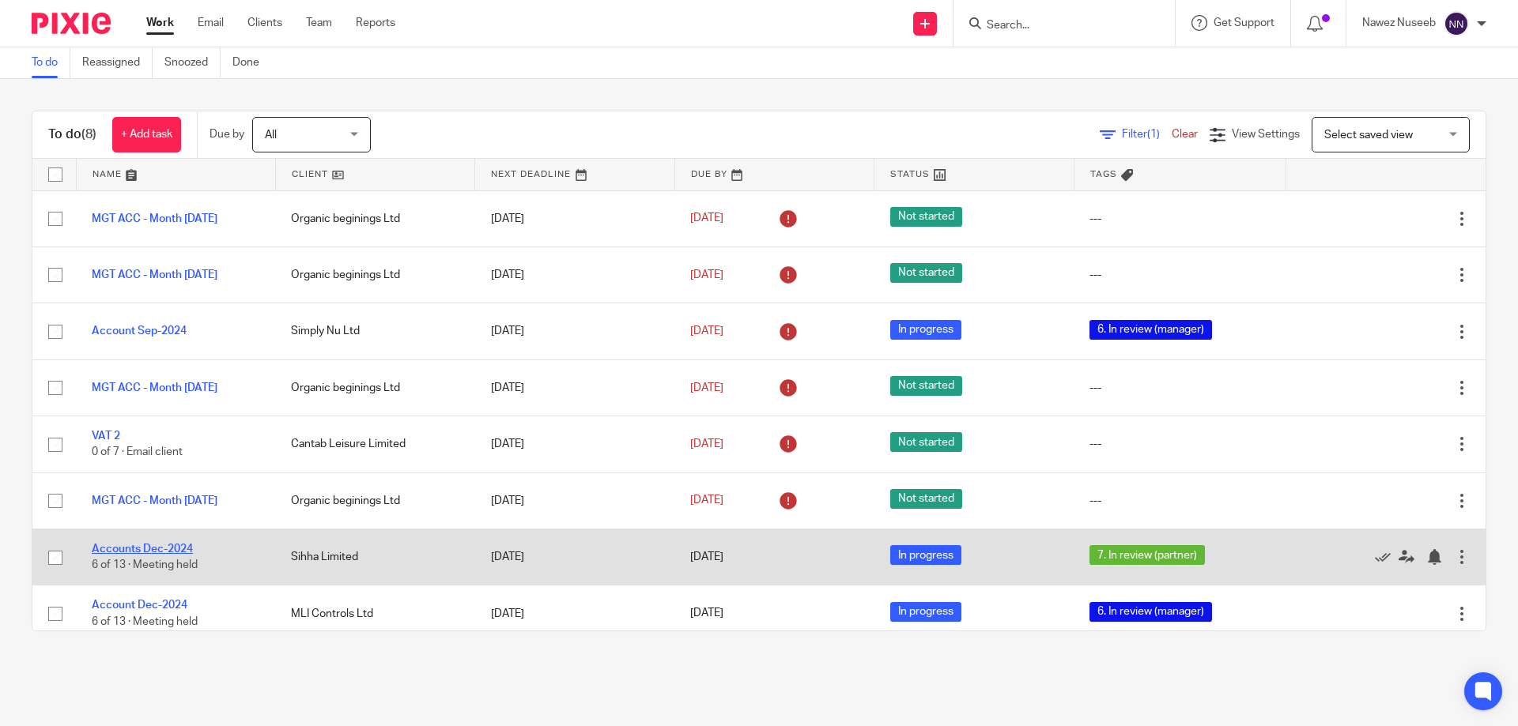
click at [153, 551] on link "Accounts Dec-2024" at bounding box center [142, 549] width 101 height 11
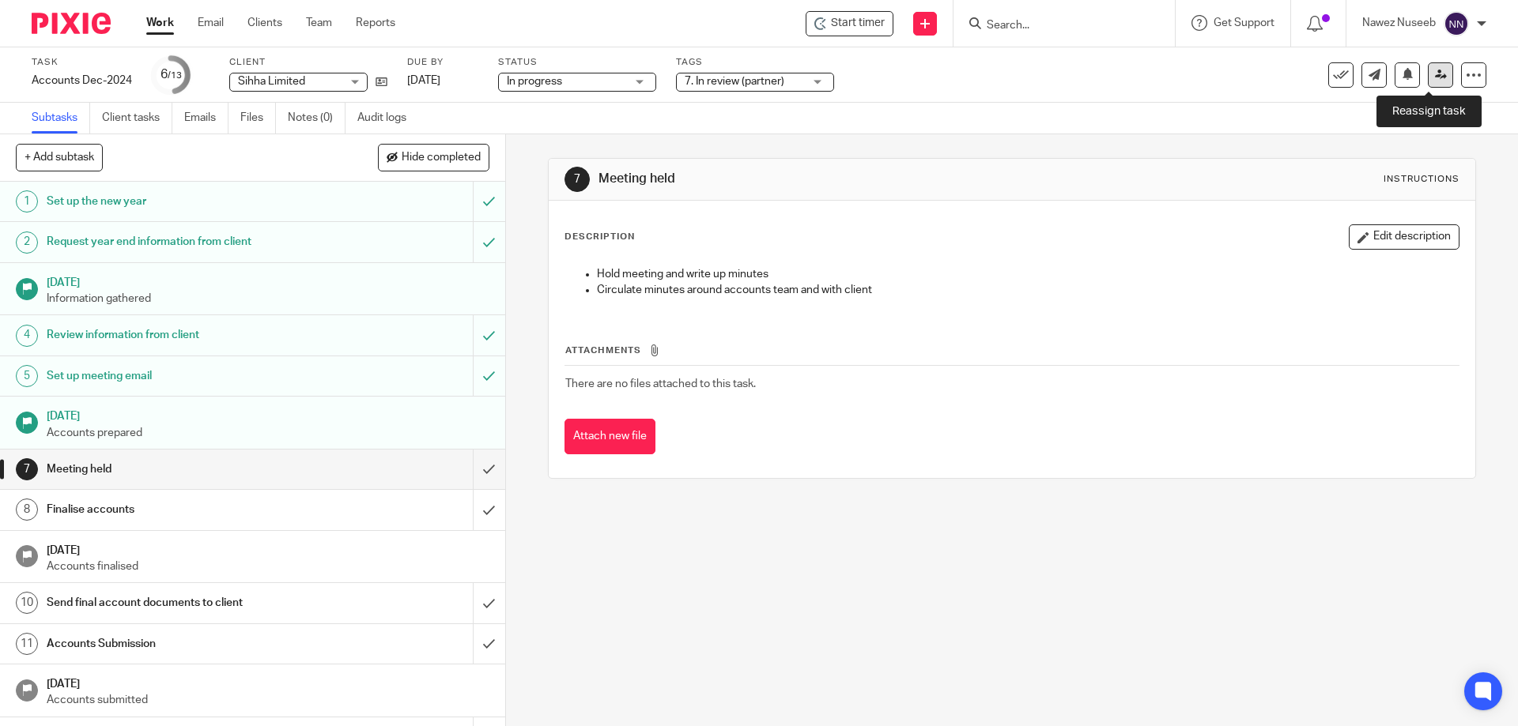
click at [1436, 76] on link at bounding box center [1440, 74] width 25 height 25
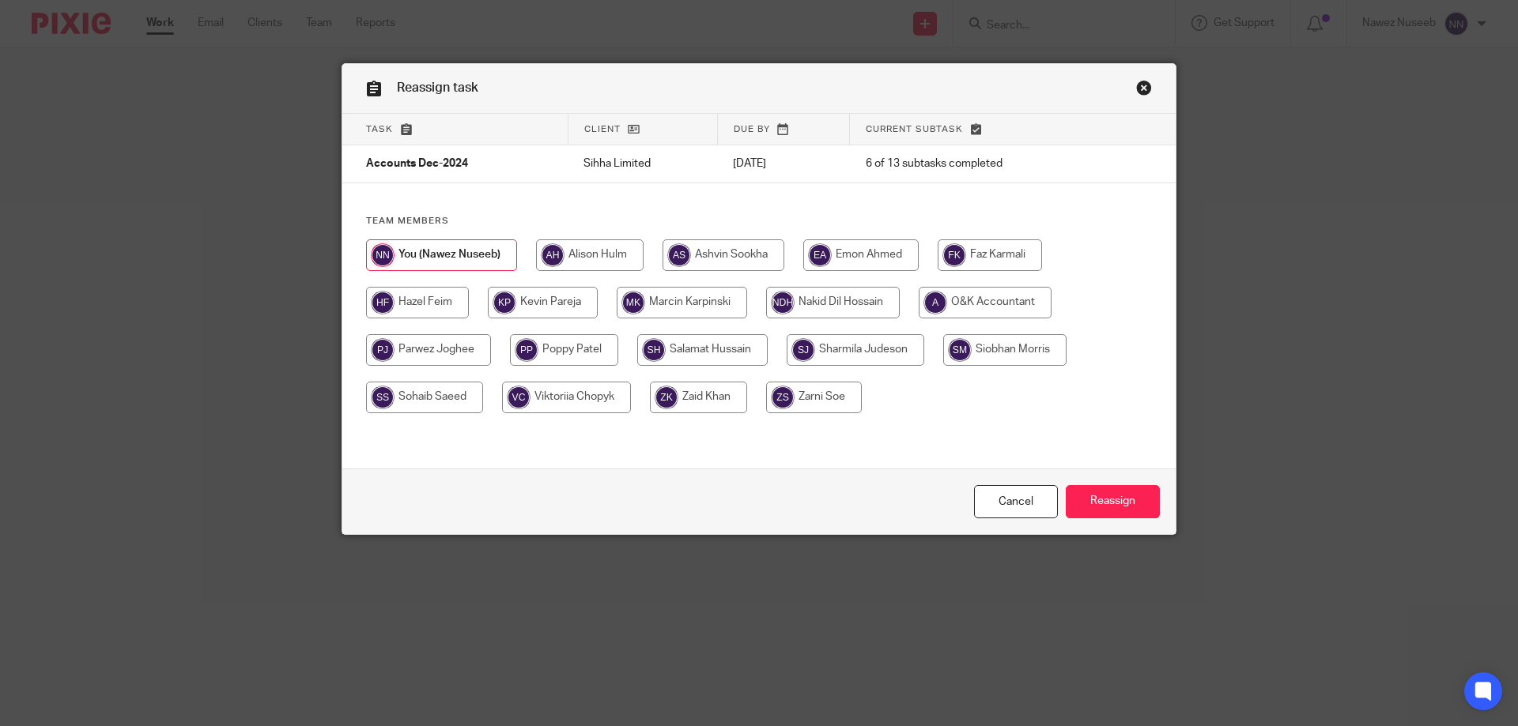
click at [451, 354] on input "radio" at bounding box center [428, 350] width 125 height 32
radio input "true"
click at [1116, 506] on input "Reassign" at bounding box center [1113, 502] width 94 height 34
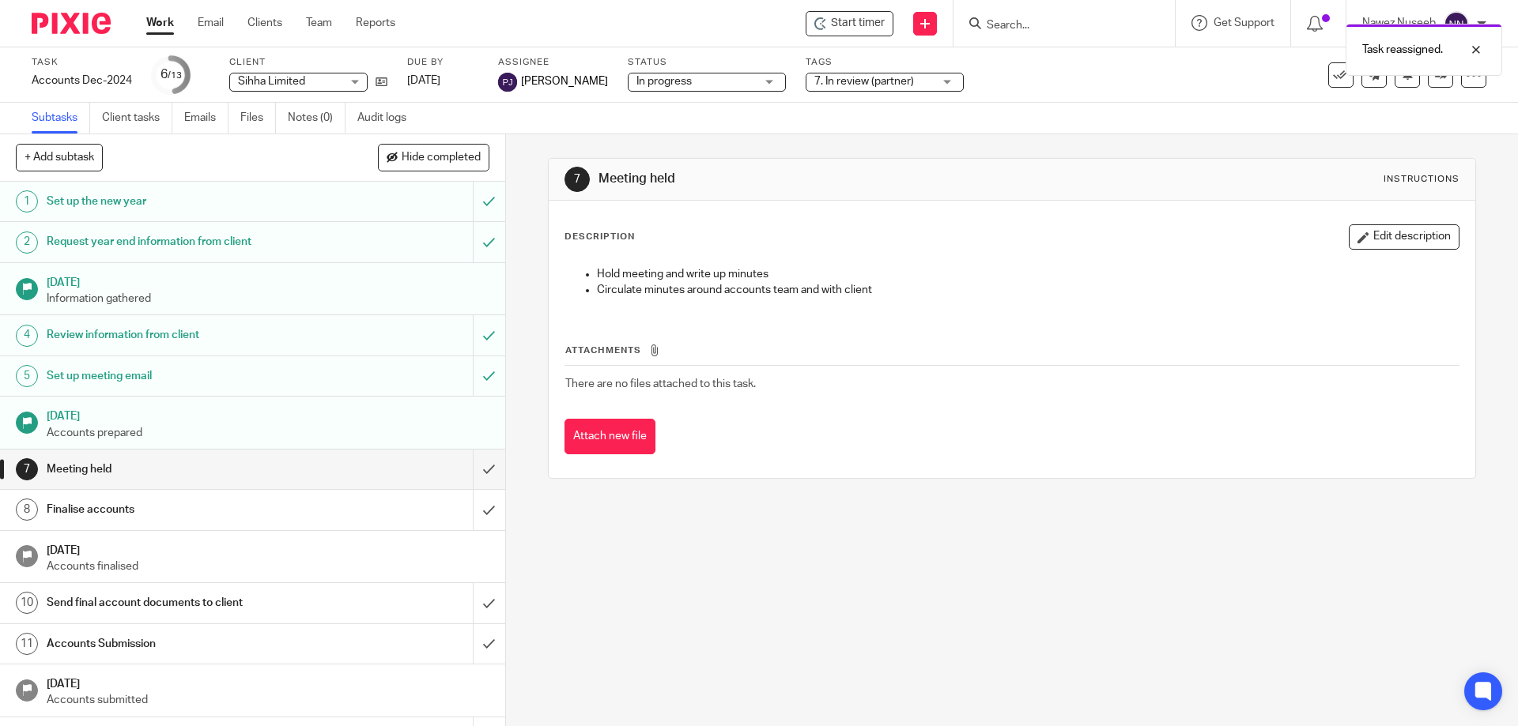
click at [160, 27] on link "Work" at bounding box center [160, 23] width 28 height 16
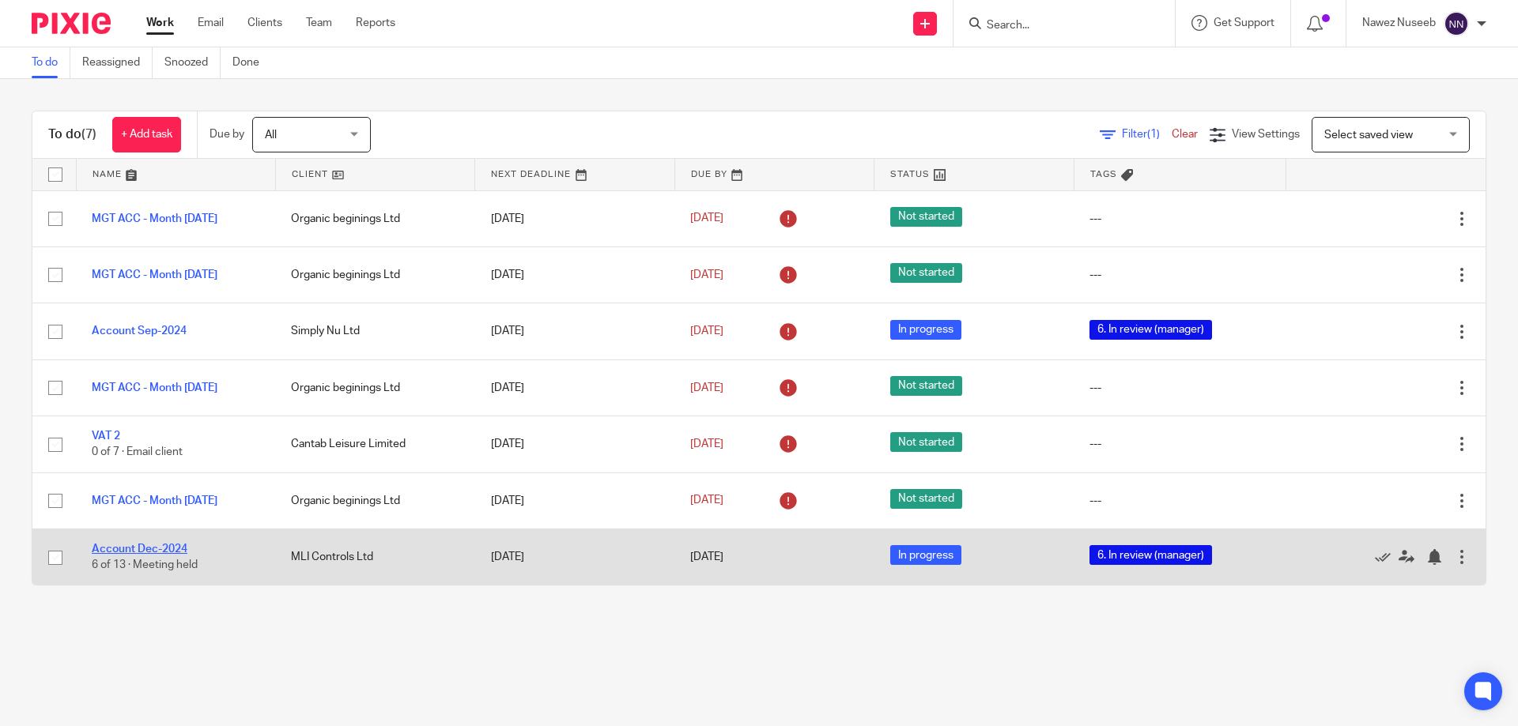
click at [138, 549] on link "Account Dec-2024" at bounding box center [140, 549] width 96 height 11
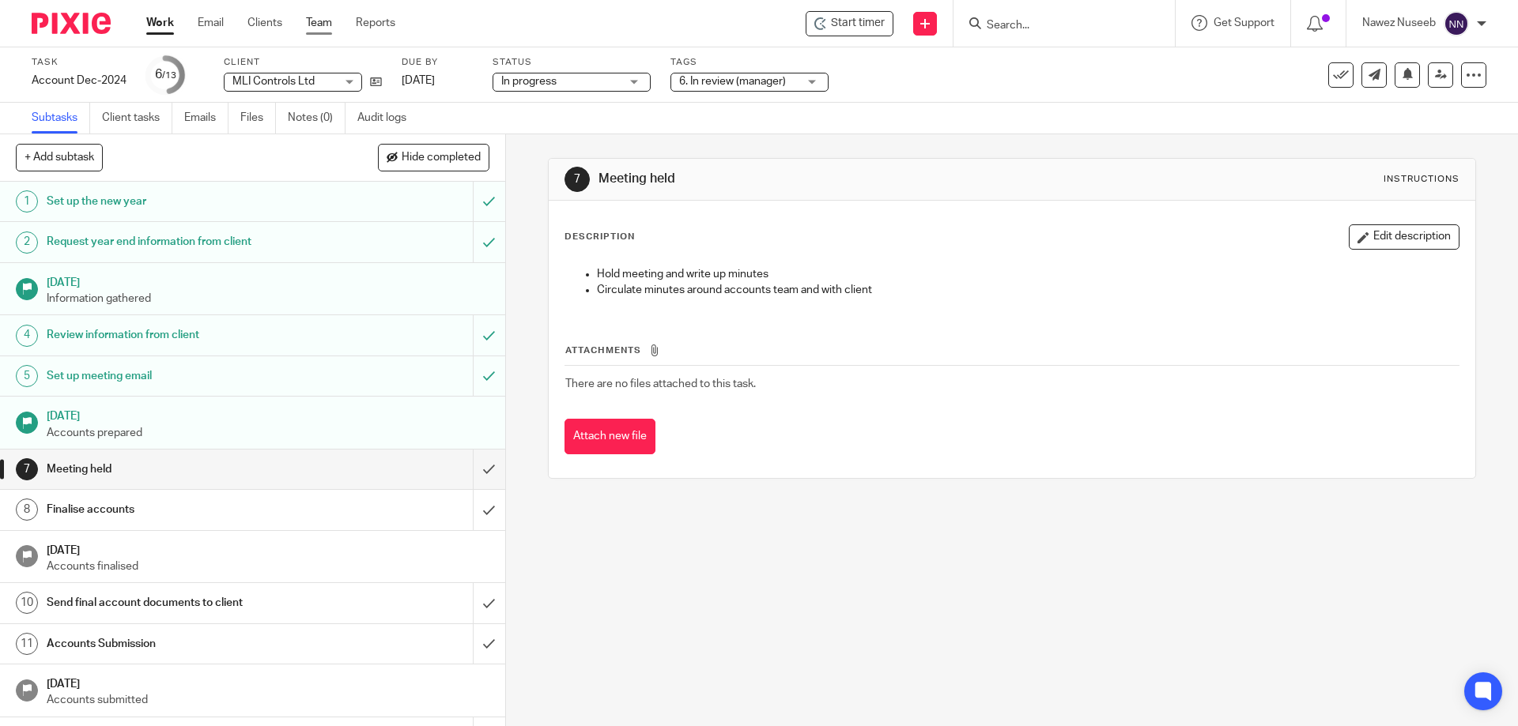
click at [327, 21] on link "Team" at bounding box center [319, 23] width 26 height 16
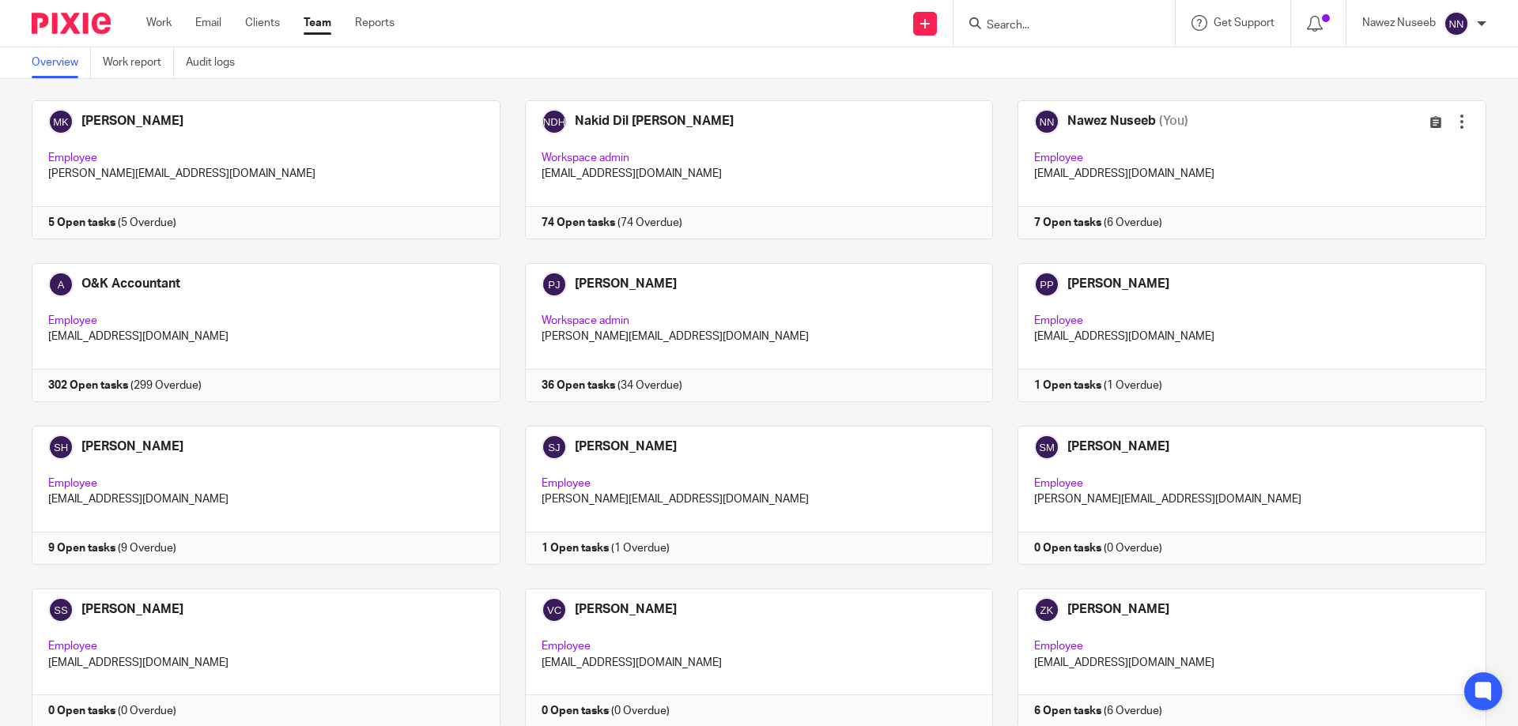
scroll to position [316, 0]
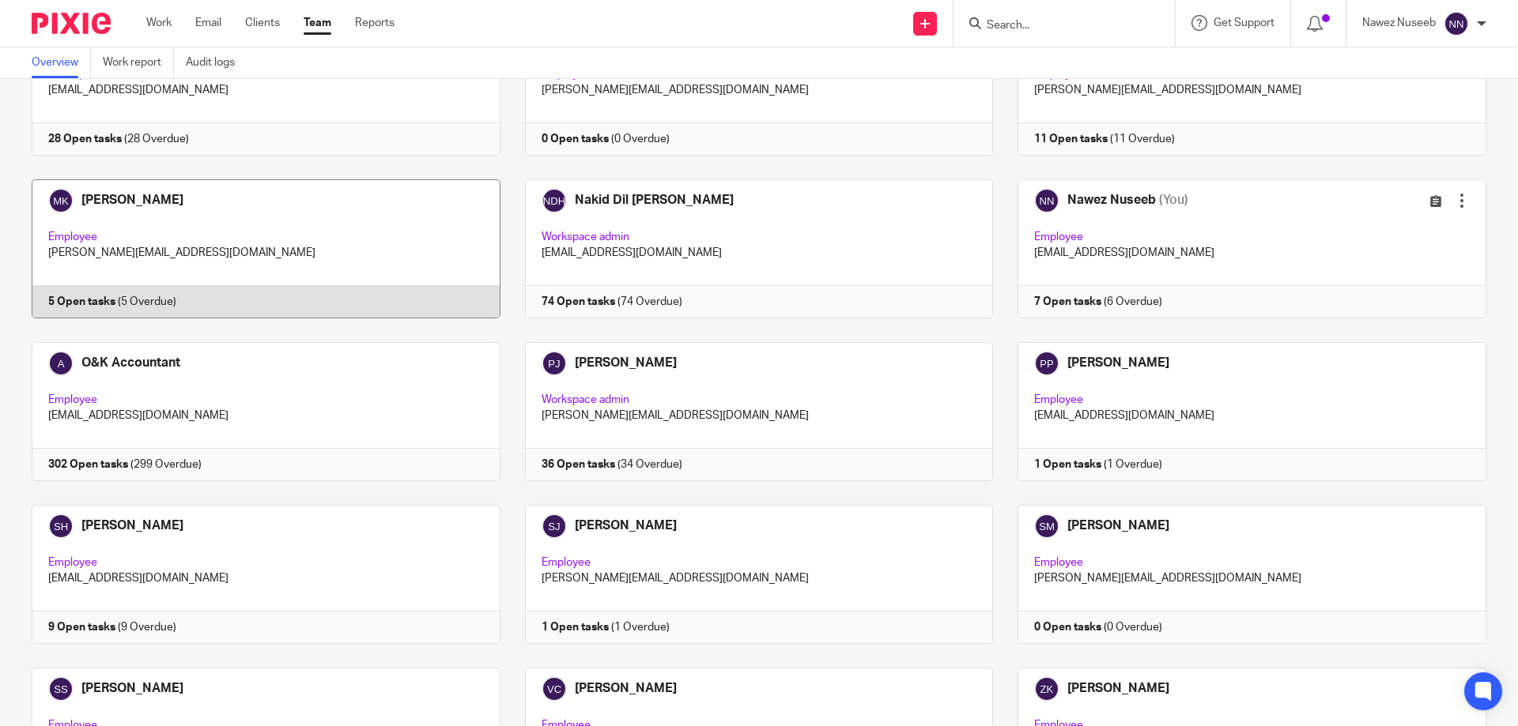
click at [90, 266] on link at bounding box center [253, 248] width 493 height 139
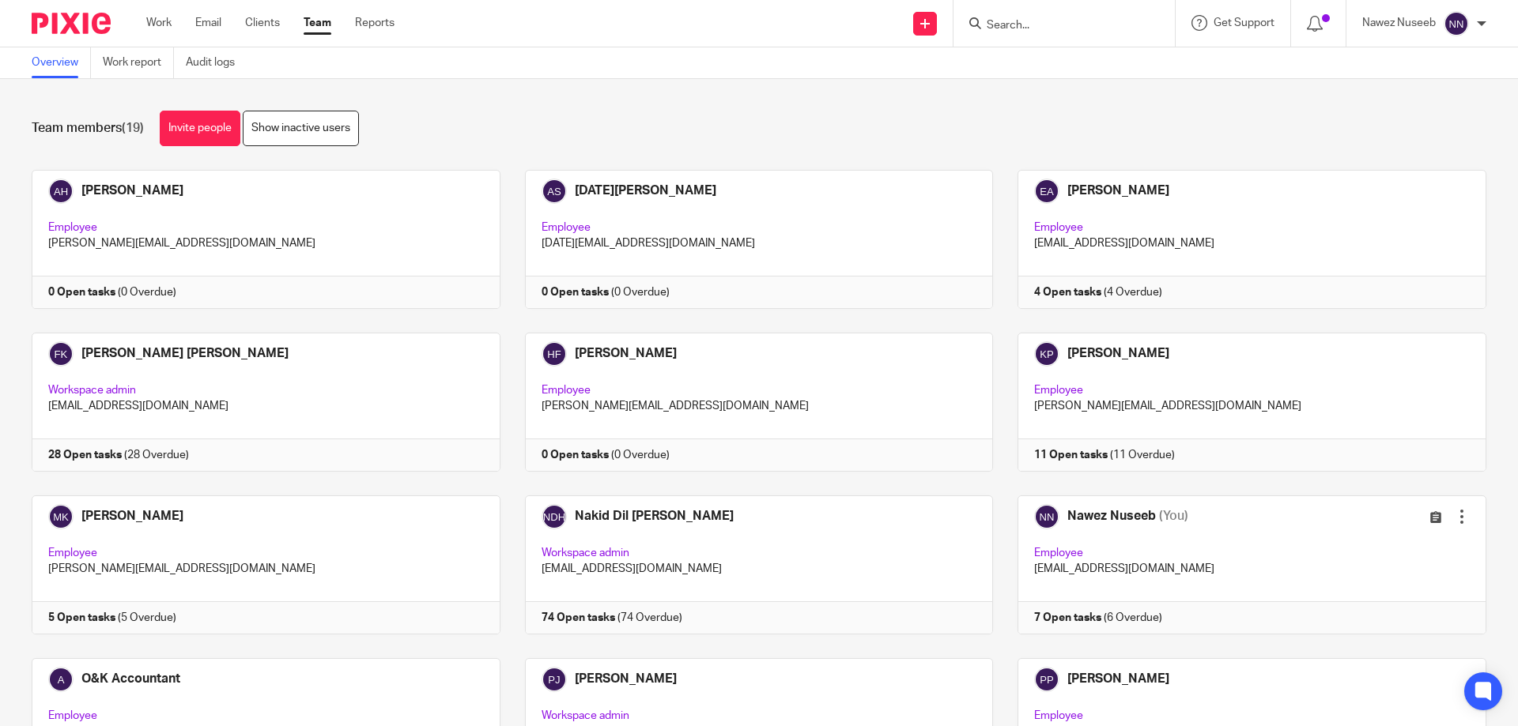
scroll to position [79, 0]
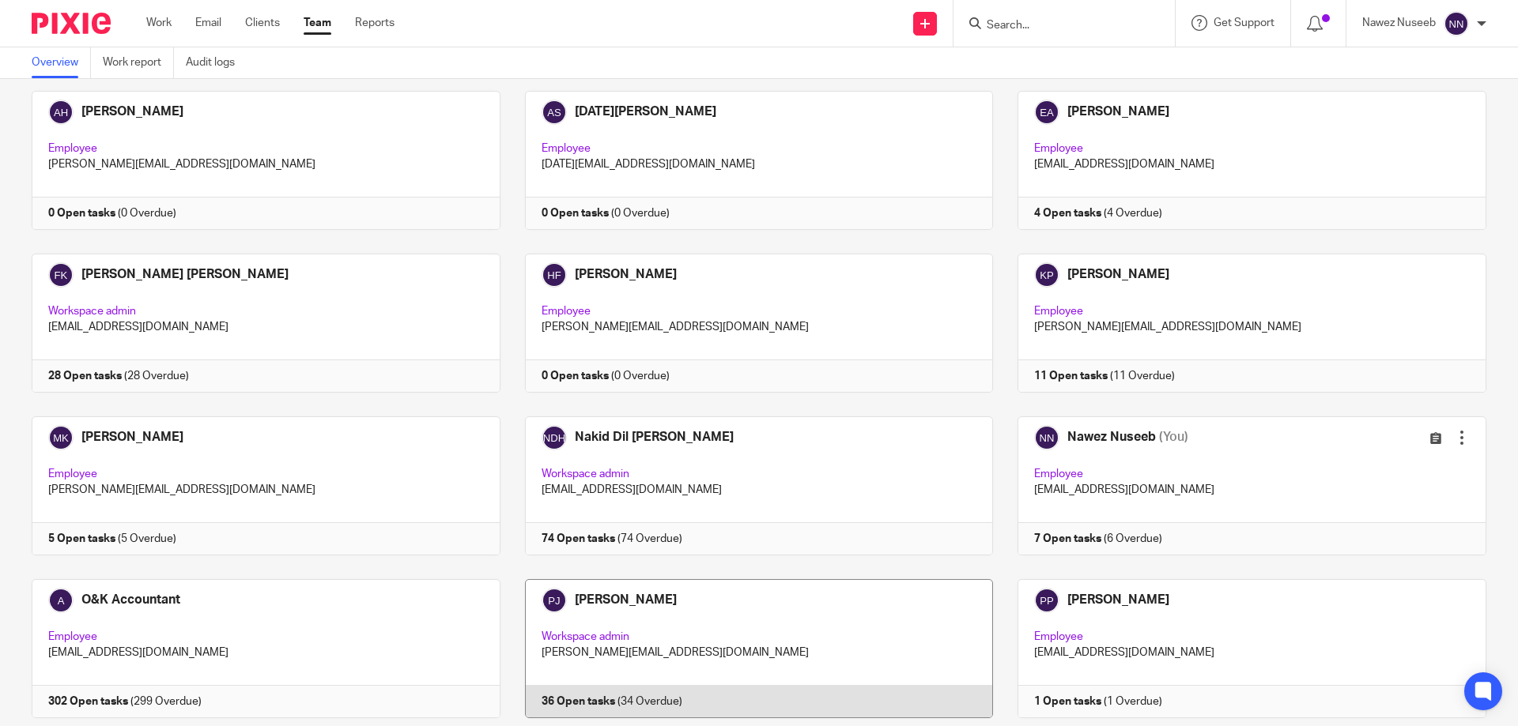
click at [613, 631] on link at bounding box center [746, 648] width 493 height 139
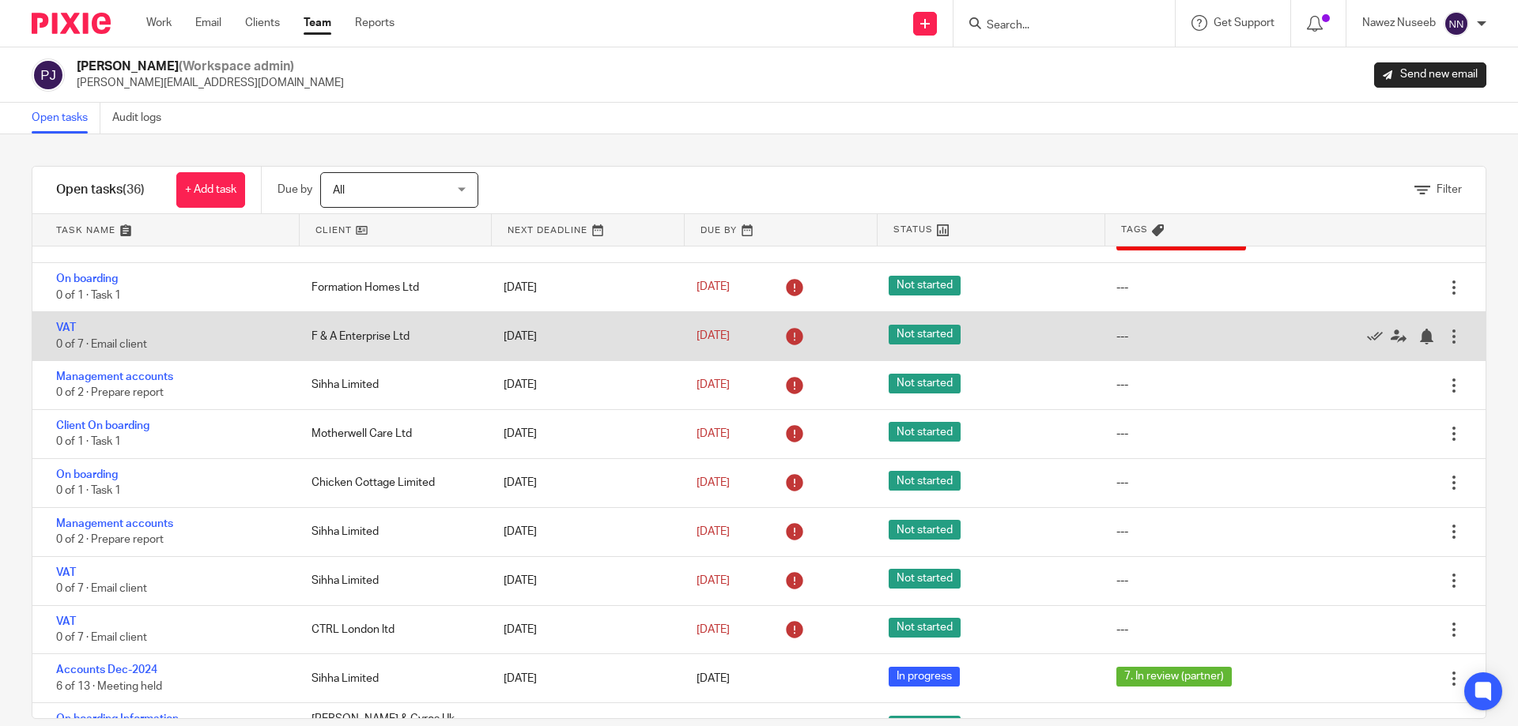
scroll to position [1186, 0]
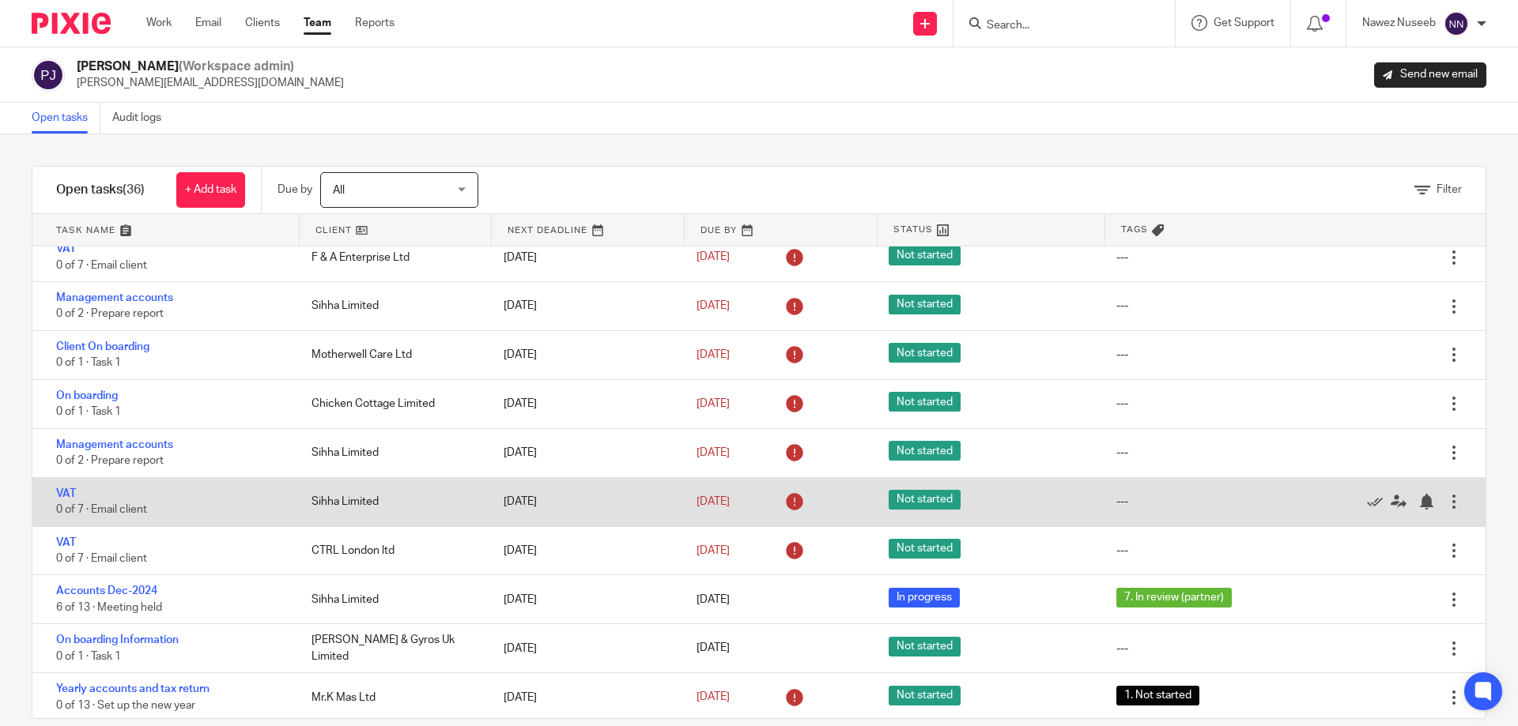
click at [240, 489] on div "VAT 0 of 7 · Email client" at bounding box center [163, 502] width 263 height 48
click at [1390, 494] on icon at bounding box center [1398, 502] width 16 height 16
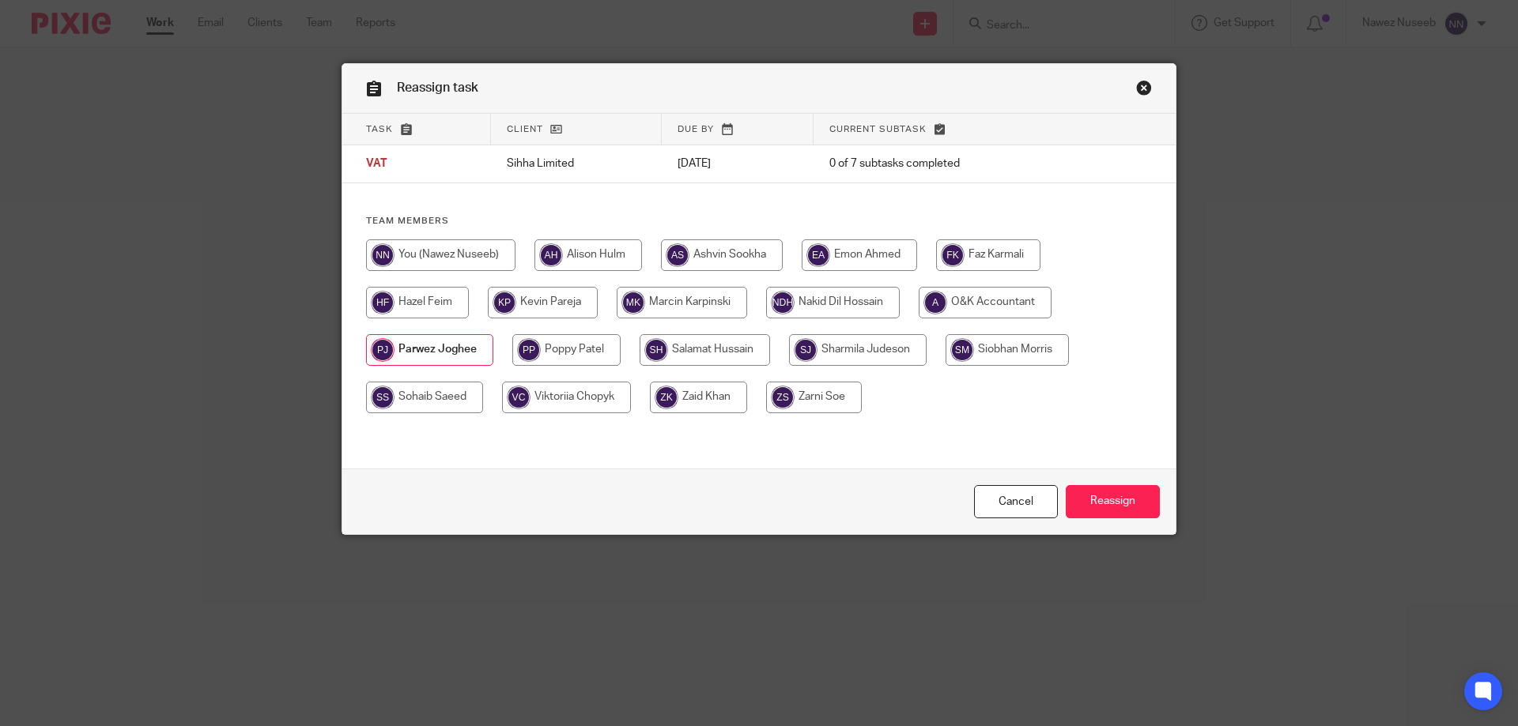
click at [1139, 88] on link "Close this dialog window" at bounding box center [1144, 90] width 16 height 21
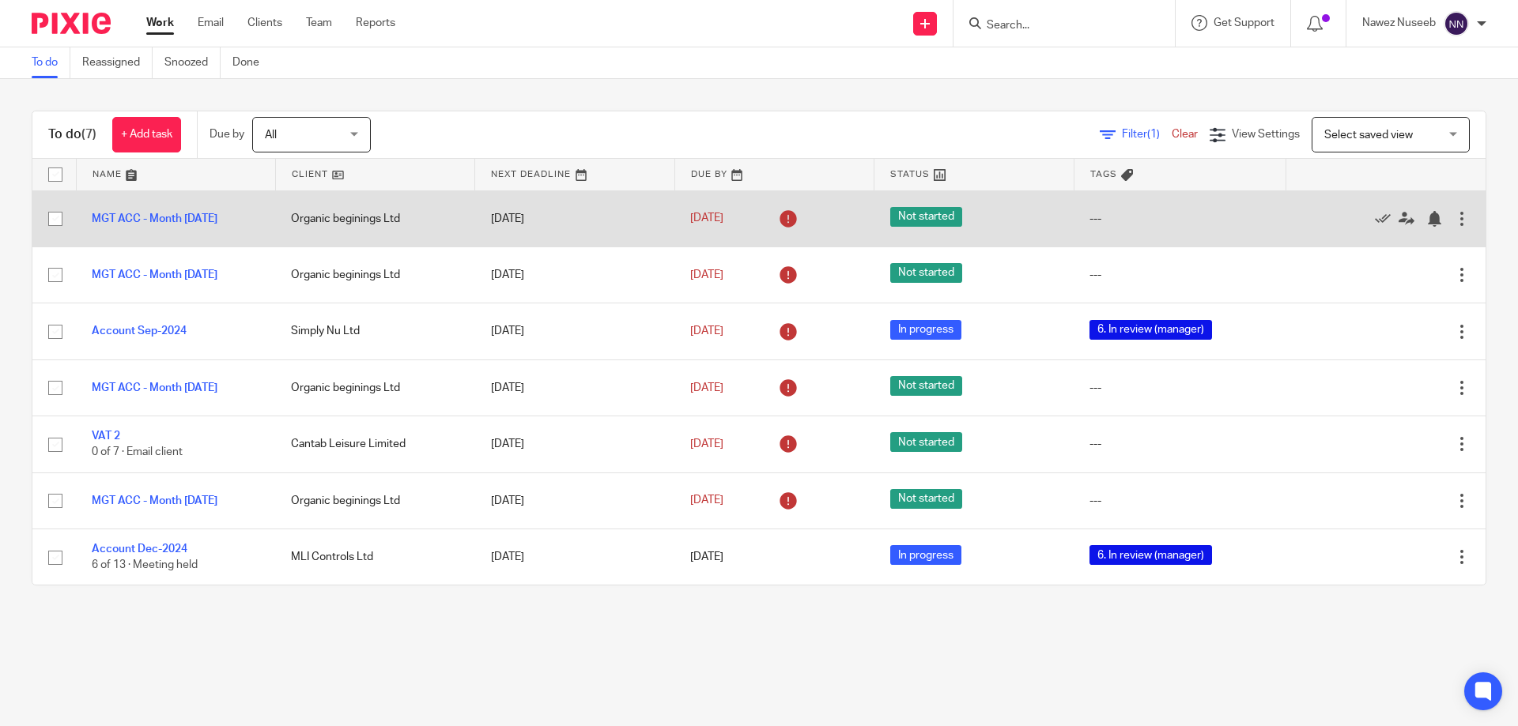
click at [54, 222] on input "checkbox" at bounding box center [55, 219] width 30 height 30
checkbox input "true"
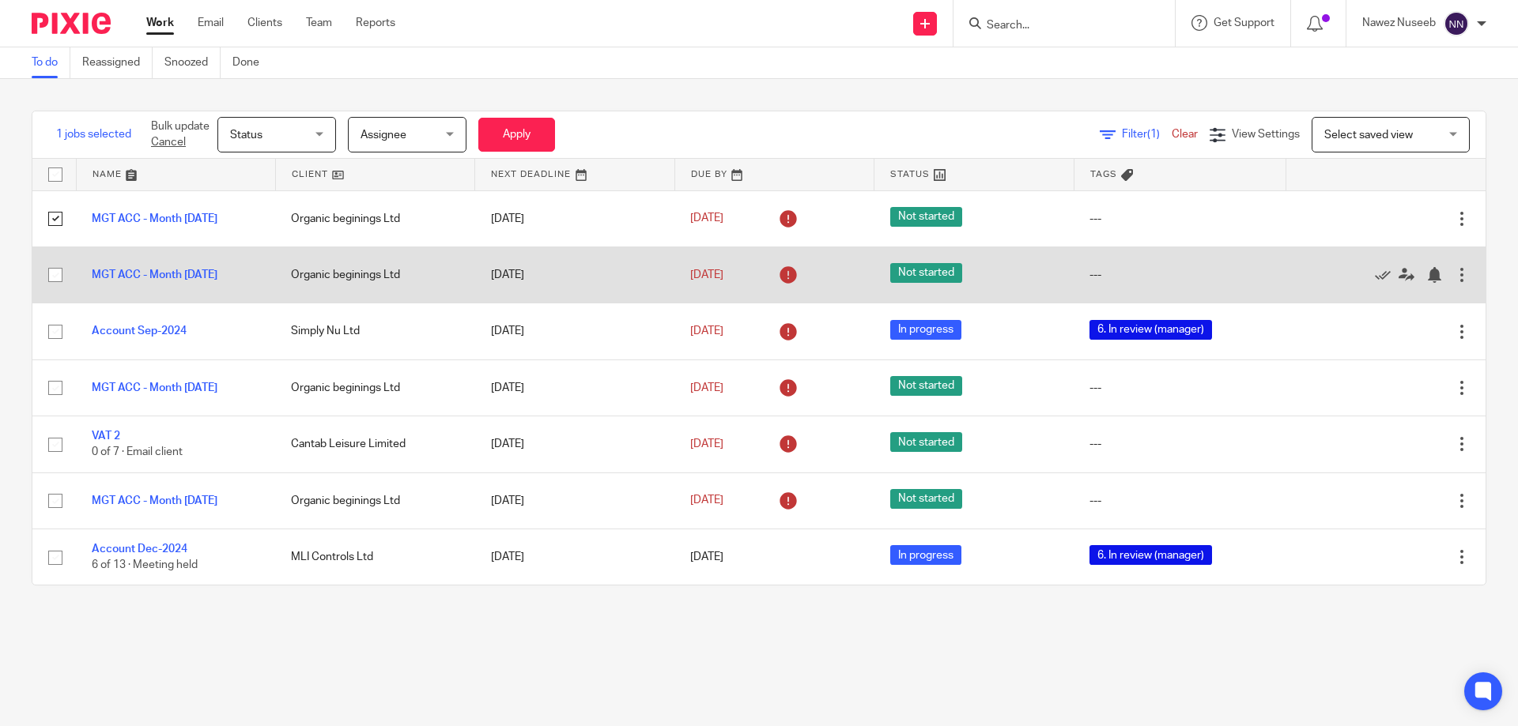
click at [57, 276] on input "checkbox" at bounding box center [55, 275] width 30 height 30
checkbox input "true"
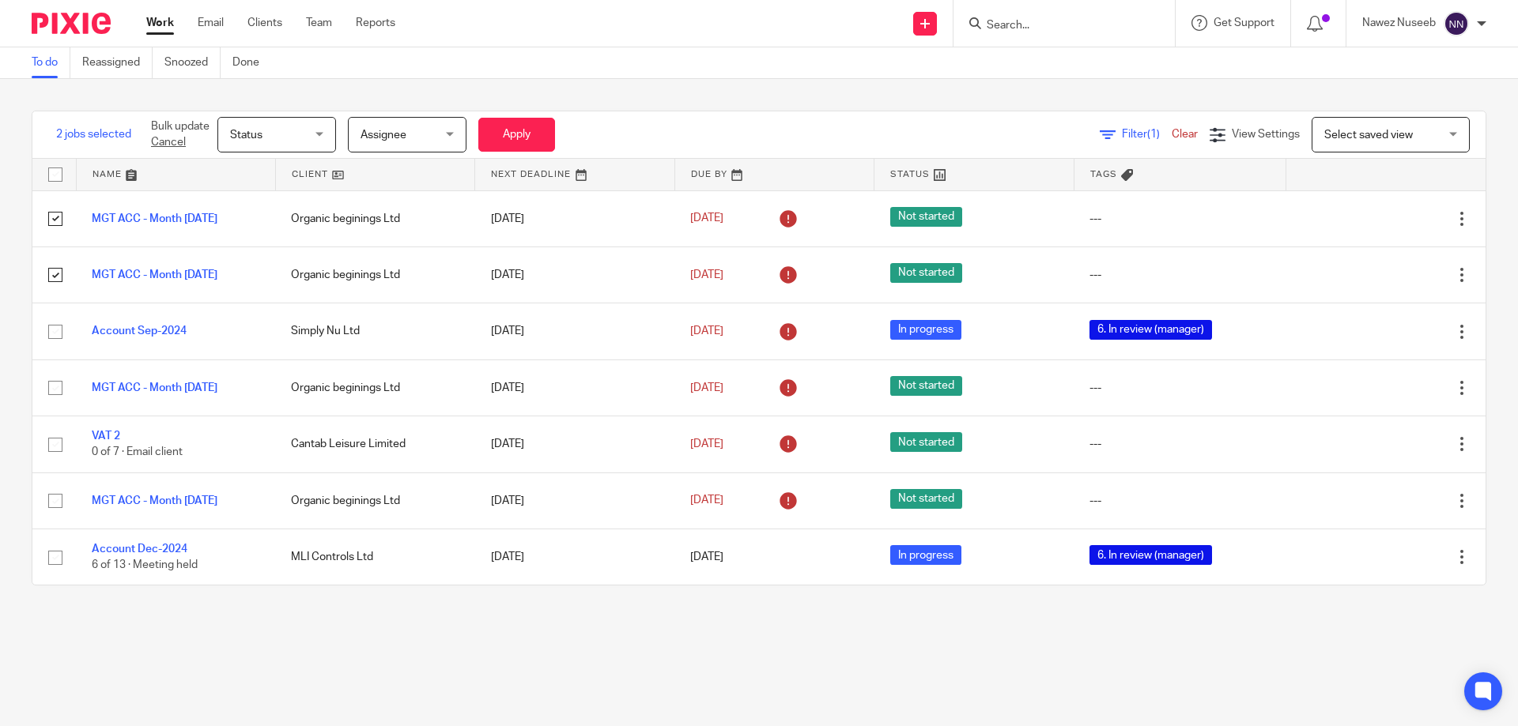
click at [283, 142] on span "Status" at bounding box center [272, 134] width 84 height 33
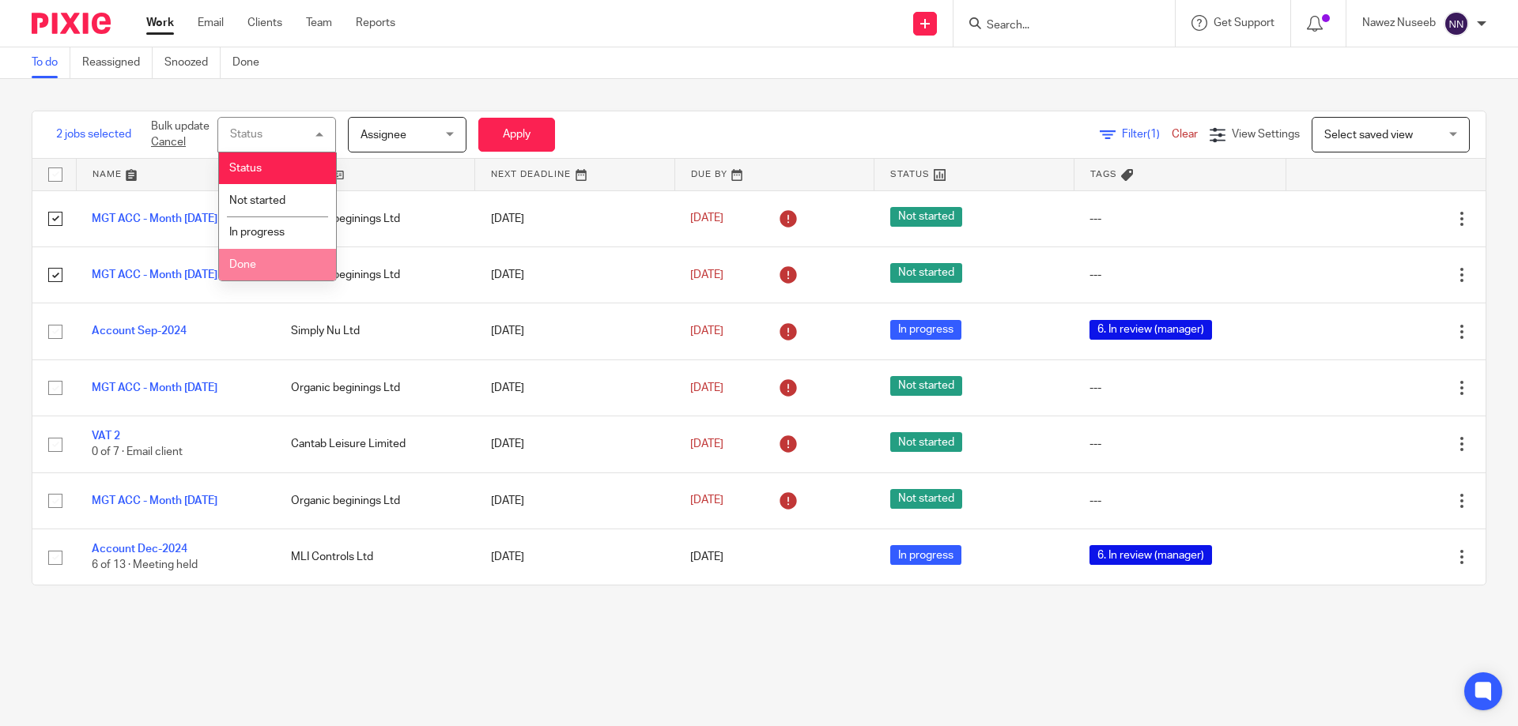
click at [266, 260] on li "Done" at bounding box center [277, 265] width 117 height 32
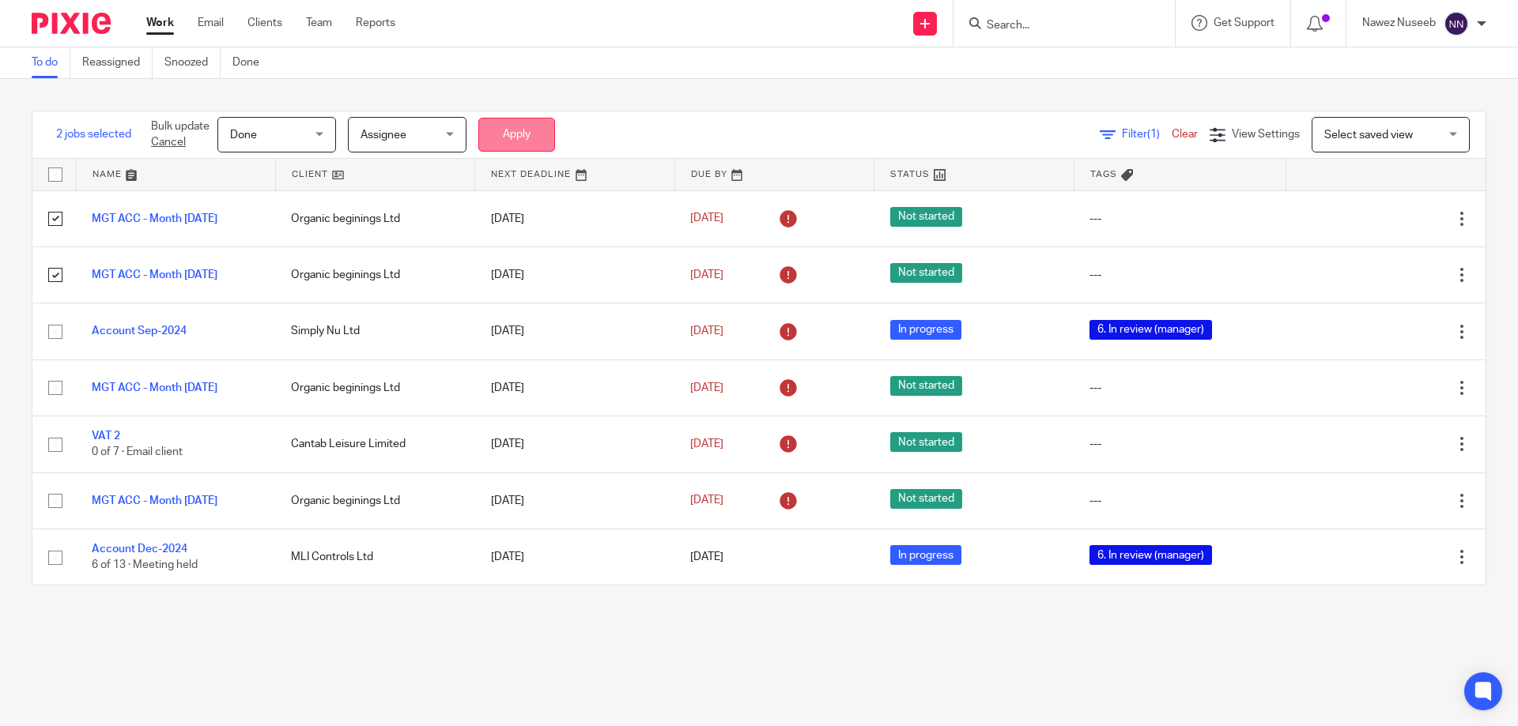
click at [501, 138] on button "Apply" at bounding box center [516, 135] width 77 height 34
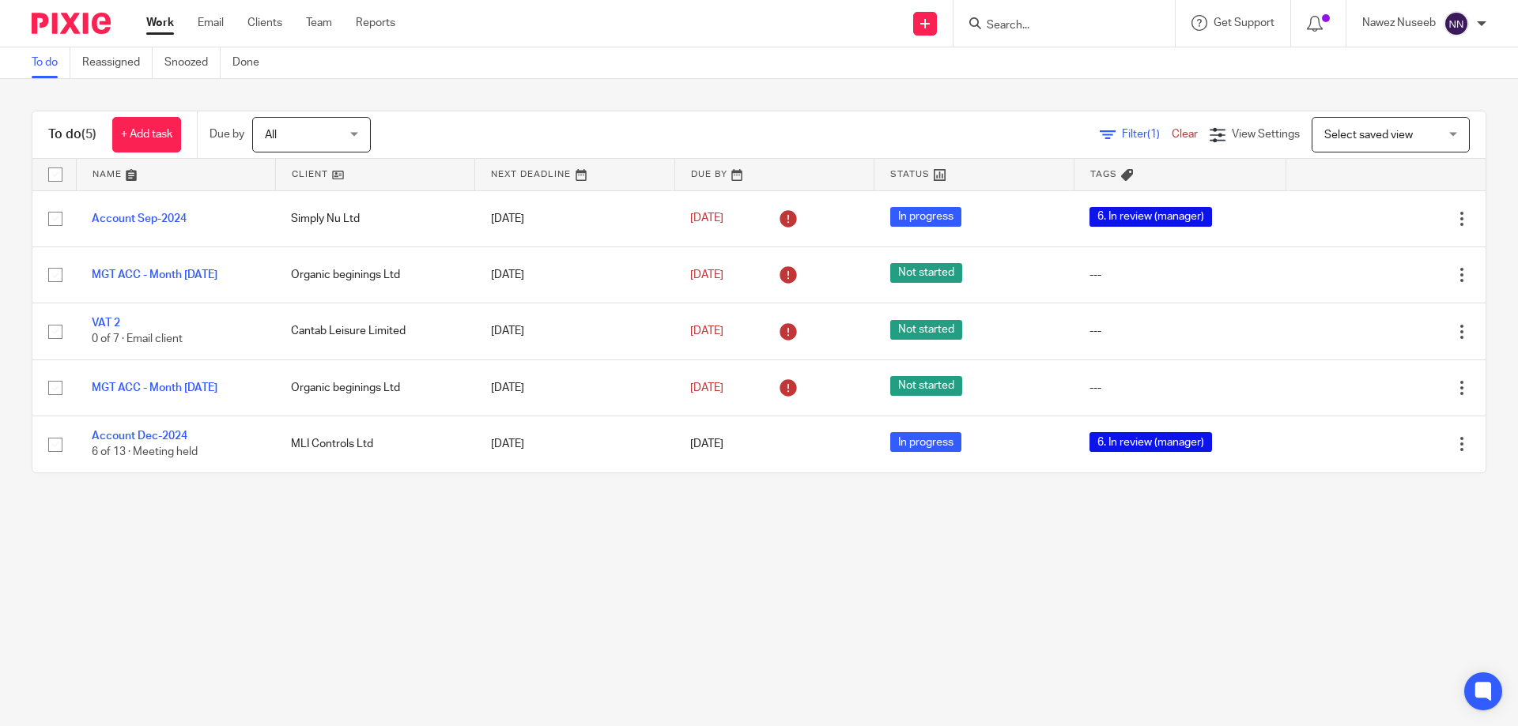
click at [1383, 134] on span "Select saved view" at bounding box center [1368, 135] width 89 height 11
click at [1383, 134] on div "Select saved view" at bounding box center [1368, 134] width 89 height 11
click at [1122, 133] on span "Filter (1)" at bounding box center [1147, 134] width 50 height 11
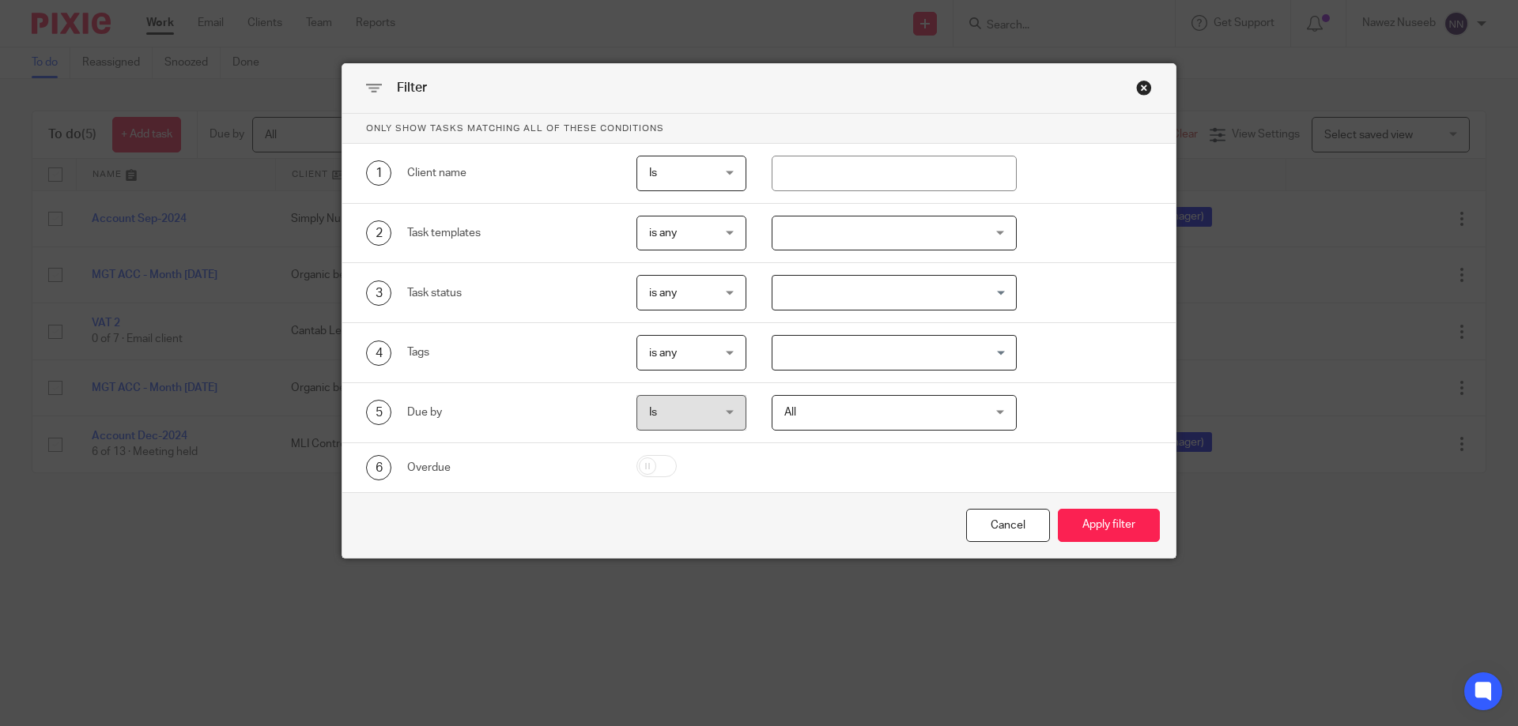
click at [1145, 85] on div "Close this dialog window" at bounding box center [1144, 88] width 16 height 16
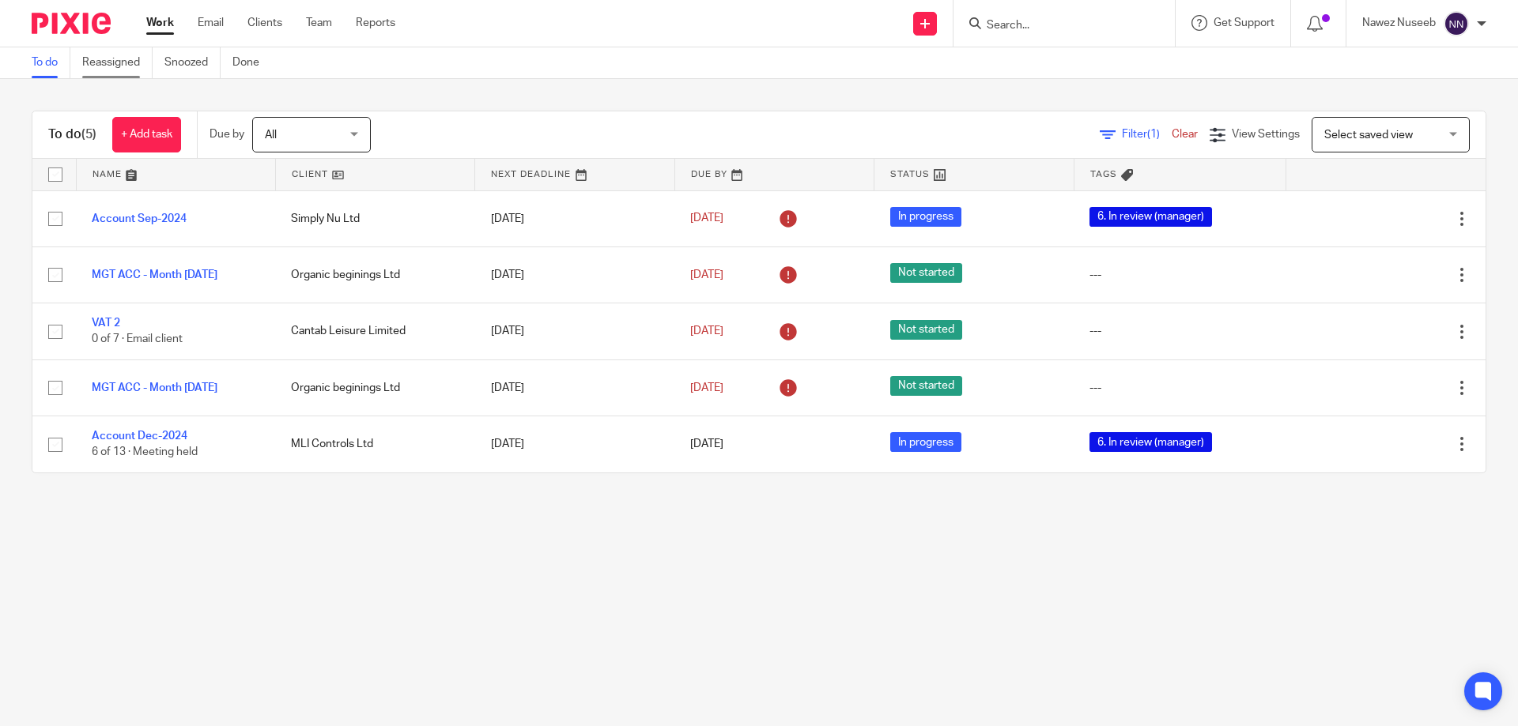
click at [116, 66] on link "Reassigned" at bounding box center [117, 62] width 70 height 31
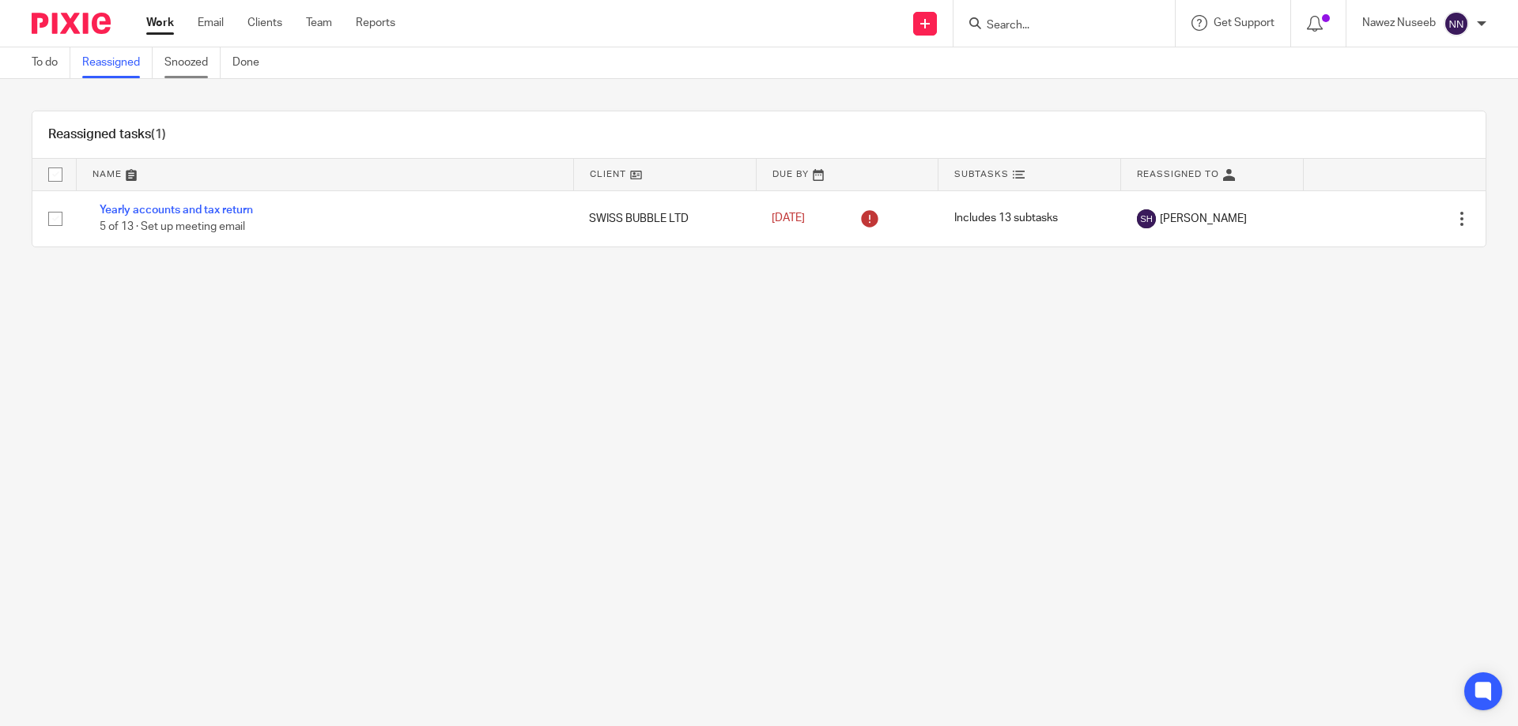
click at [179, 62] on link "Snoozed" at bounding box center [192, 62] width 56 height 31
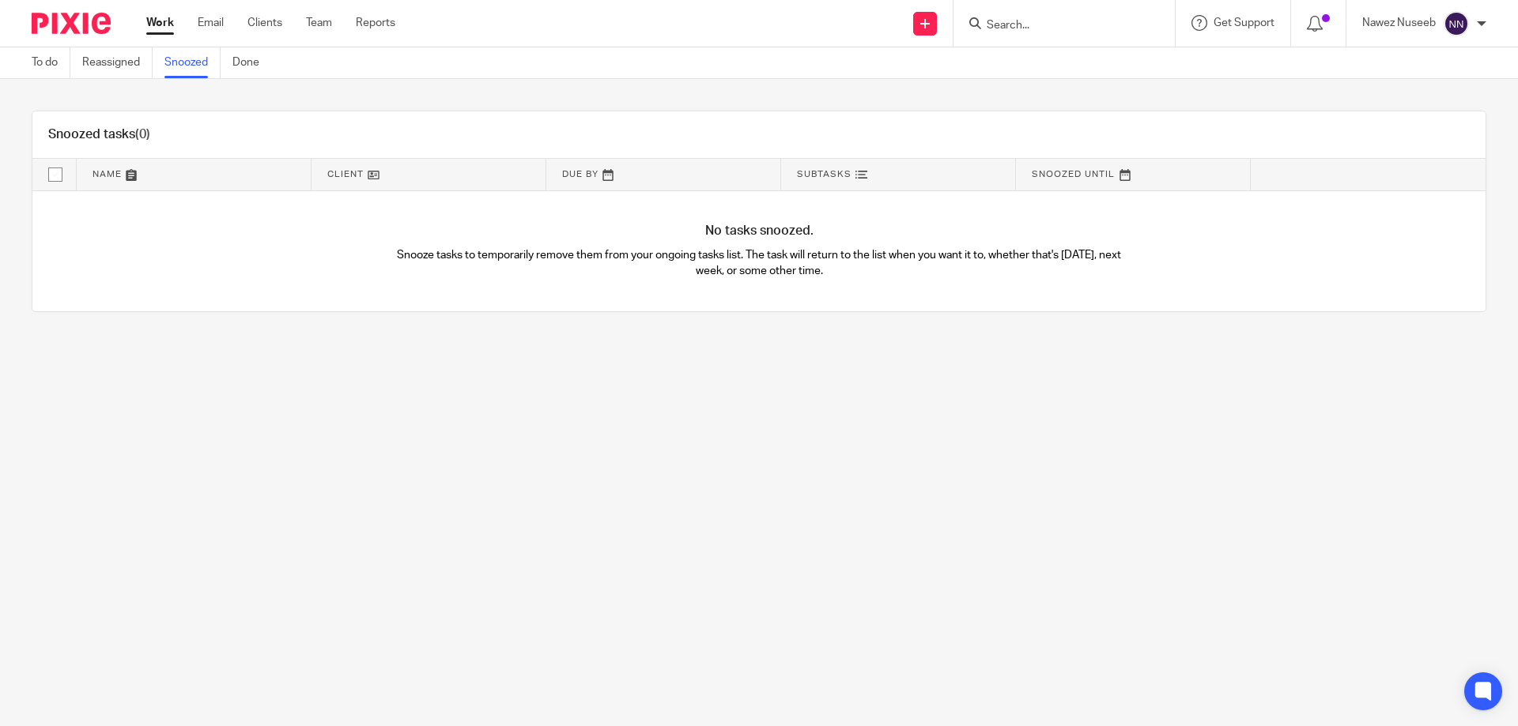
click at [235, 66] on link "Done" at bounding box center [251, 62] width 39 height 31
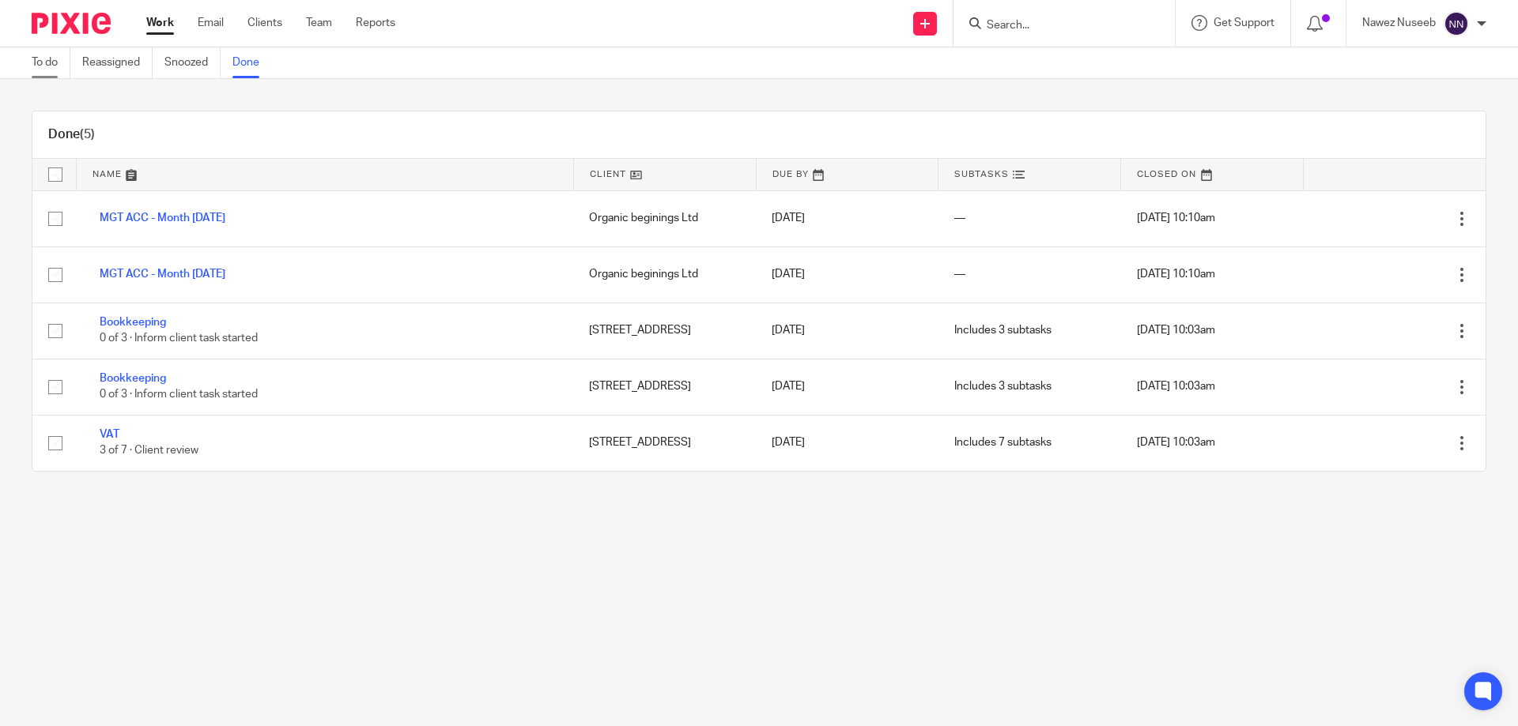
click at [55, 58] on link "To do" at bounding box center [51, 62] width 39 height 31
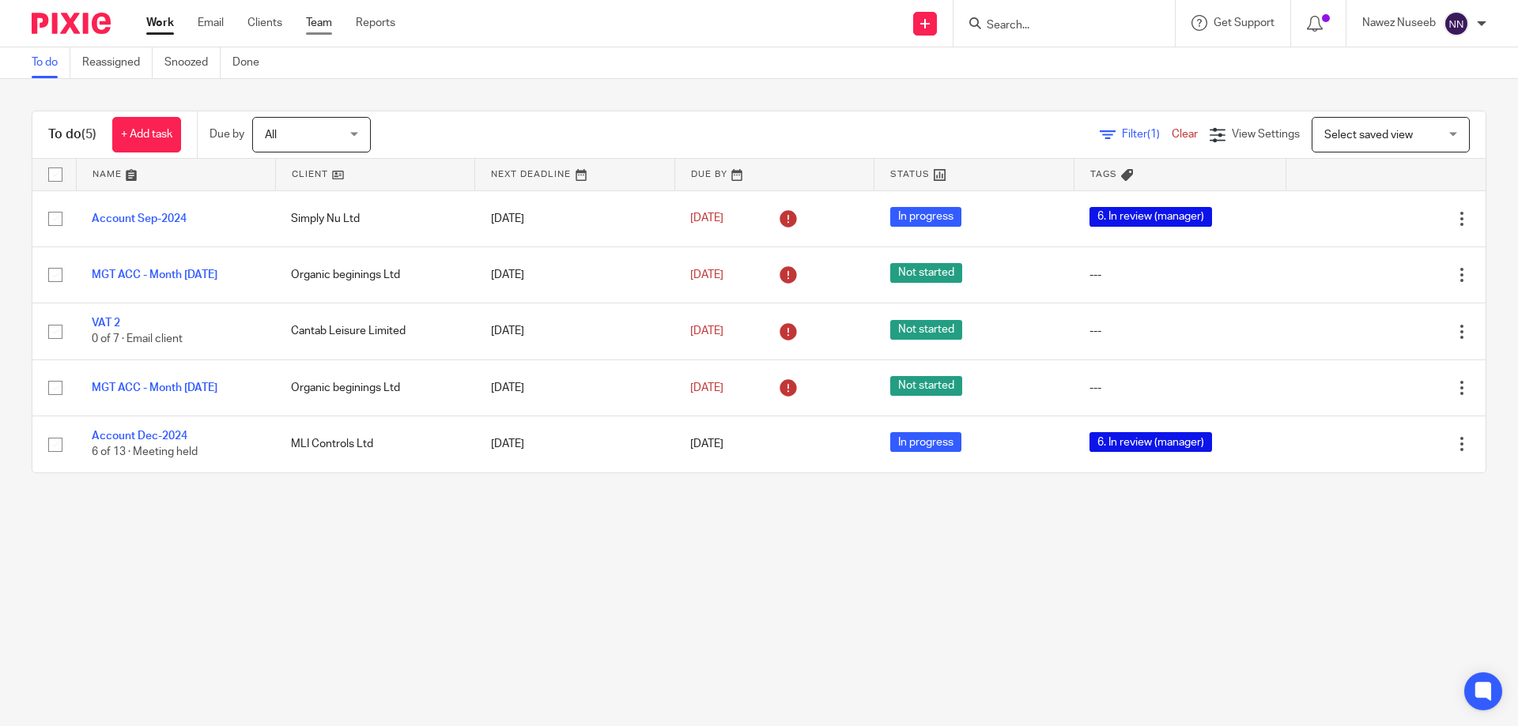
click at [332, 24] on link "Team" at bounding box center [319, 23] width 26 height 16
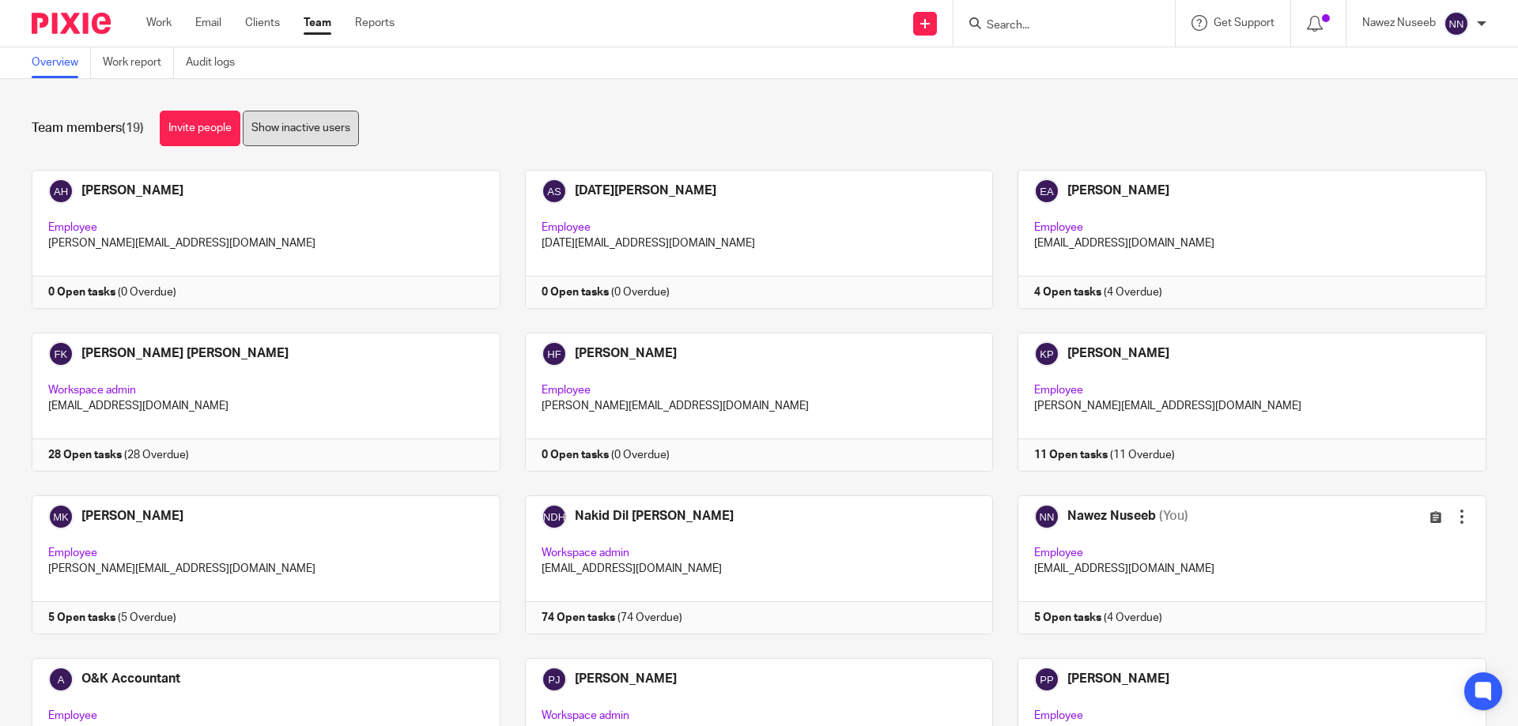
click at [281, 123] on link "Show inactive users" at bounding box center [301, 129] width 116 height 36
click at [305, 124] on link "Hide inactive users" at bounding box center [298, 129] width 111 height 36
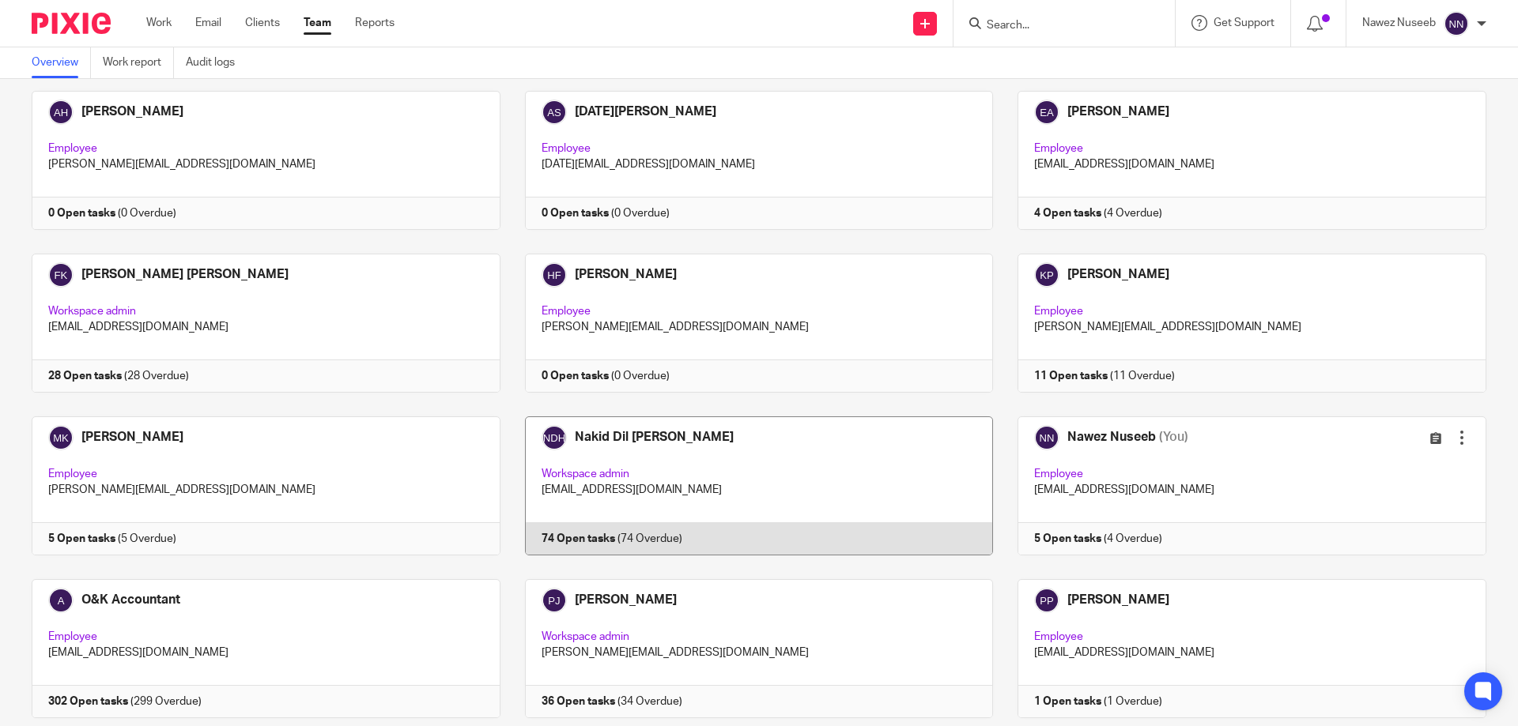
scroll to position [237, 0]
